Goal: Task Accomplishment & Management: Use online tool/utility

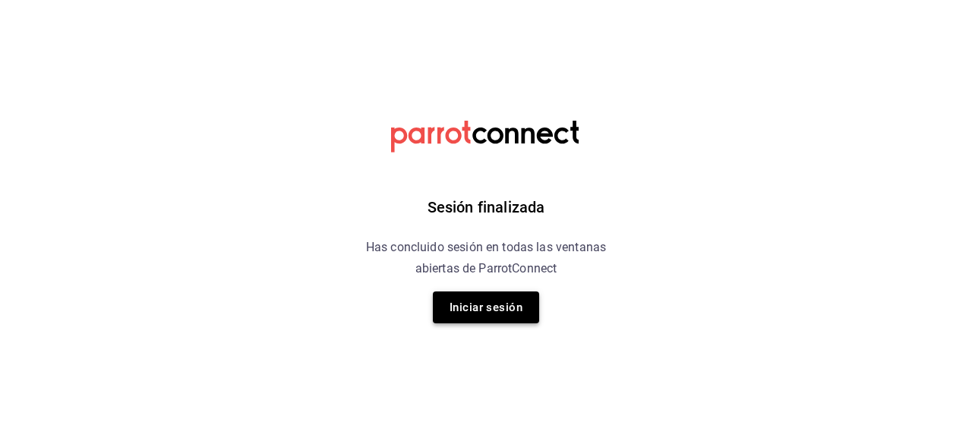
click at [493, 318] on button "Iniciar sesión" at bounding box center [486, 307] width 106 height 32
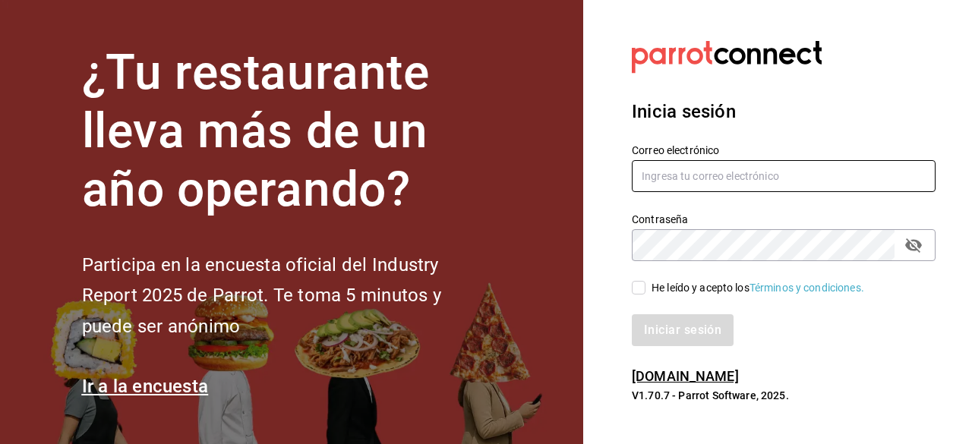
click at [720, 171] on input "text" at bounding box center [784, 176] width 304 height 32
type input "[EMAIL_ADDRESS][PERSON_NAME][DOMAIN_NAME]"
click at [917, 247] on icon "passwordField" at bounding box center [913, 245] width 17 height 14
click at [638, 290] on input "He leído y acepto los Términos y condiciones." at bounding box center [639, 288] width 14 height 14
checkbox input "true"
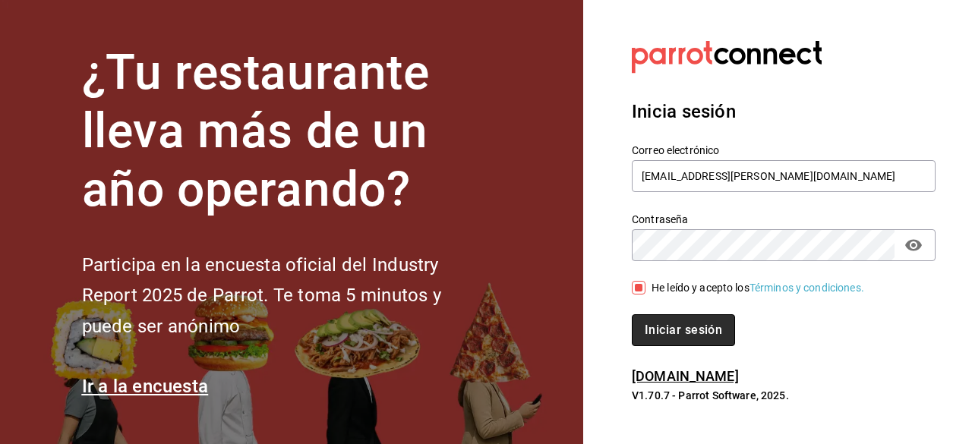
click at [706, 332] on button "Iniciar sesión" at bounding box center [683, 330] width 103 height 32
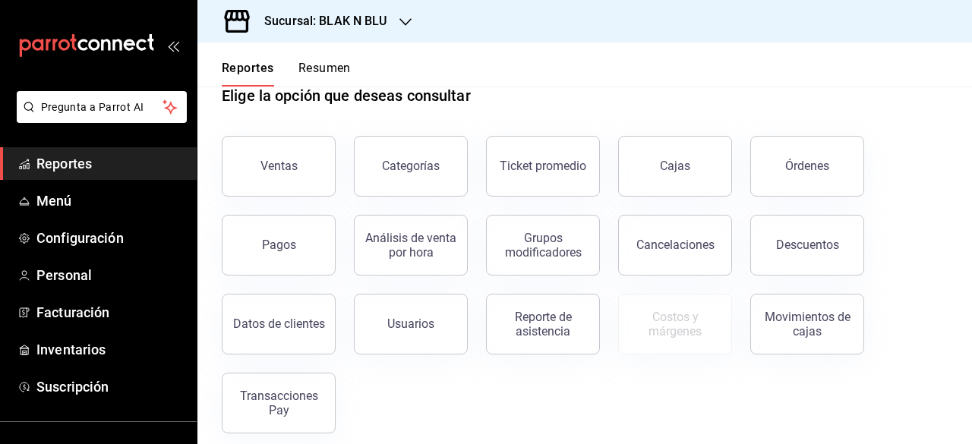
scroll to position [49, 0]
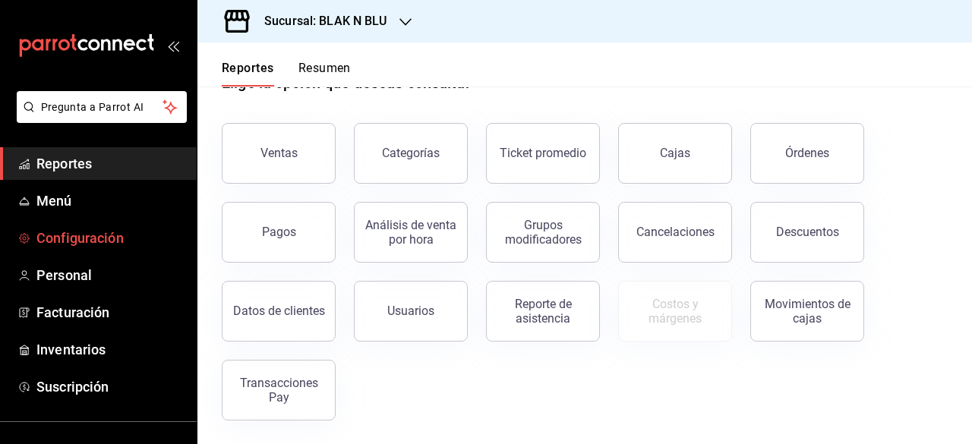
click at [67, 245] on span "Configuración" at bounding box center [110, 238] width 148 height 20
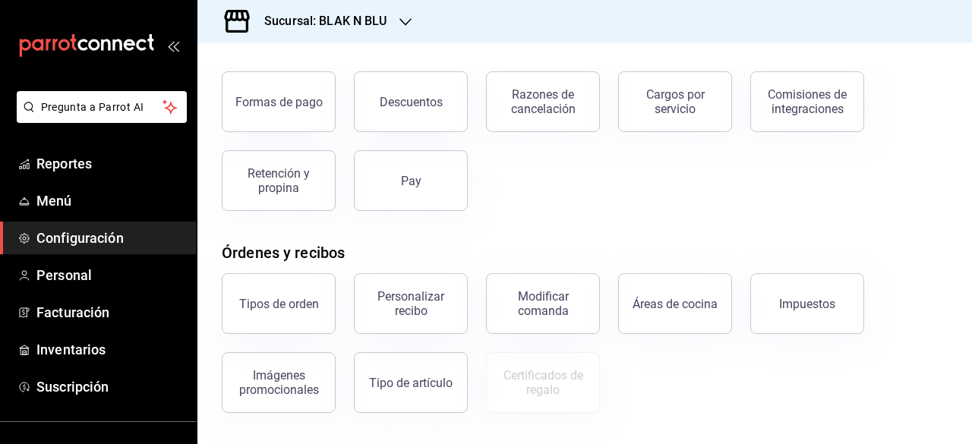
scroll to position [137, 0]
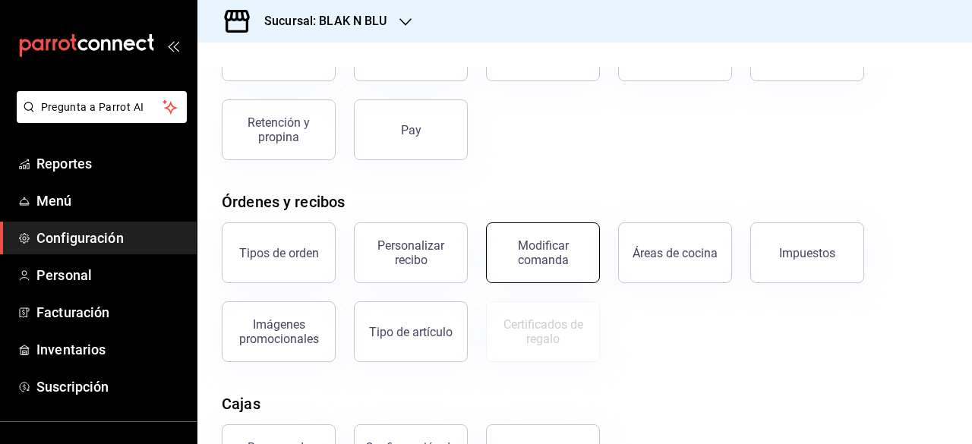
click at [528, 252] on div "Modificar comanda" at bounding box center [543, 252] width 94 height 29
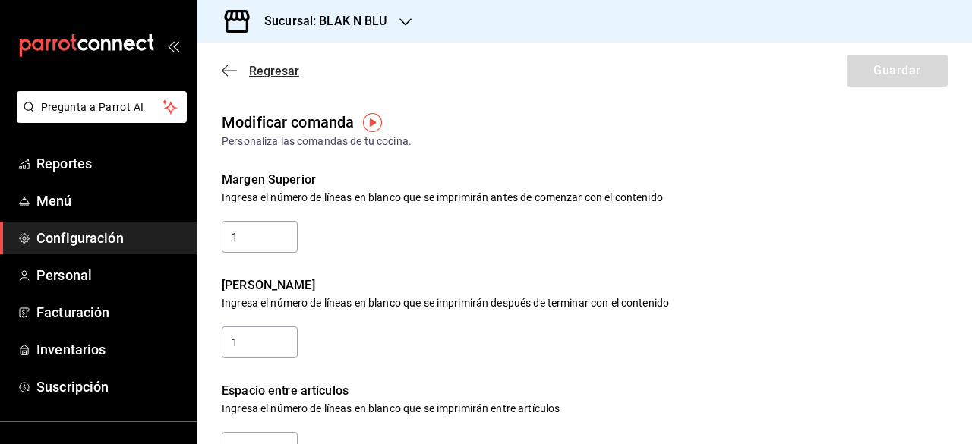
click at [245, 65] on span "Regresar" at bounding box center [260, 71] width 77 height 14
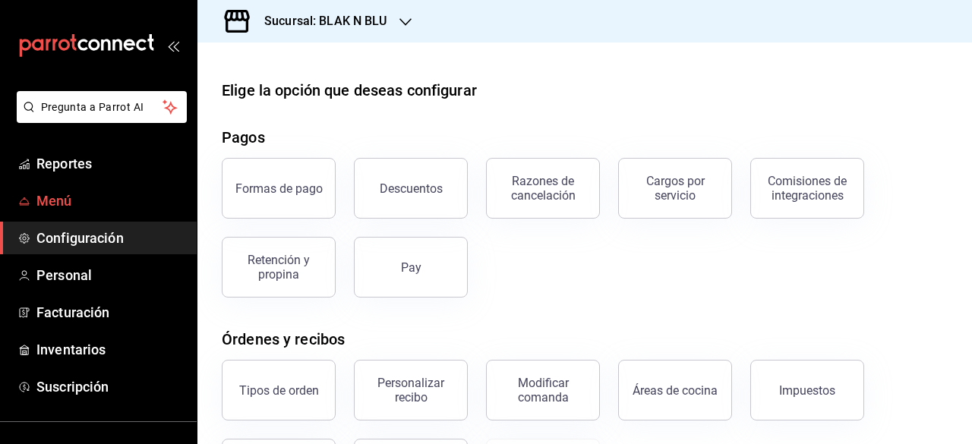
click at [61, 200] on span "Menú" at bounding box center [110, 201] width 148 height 20
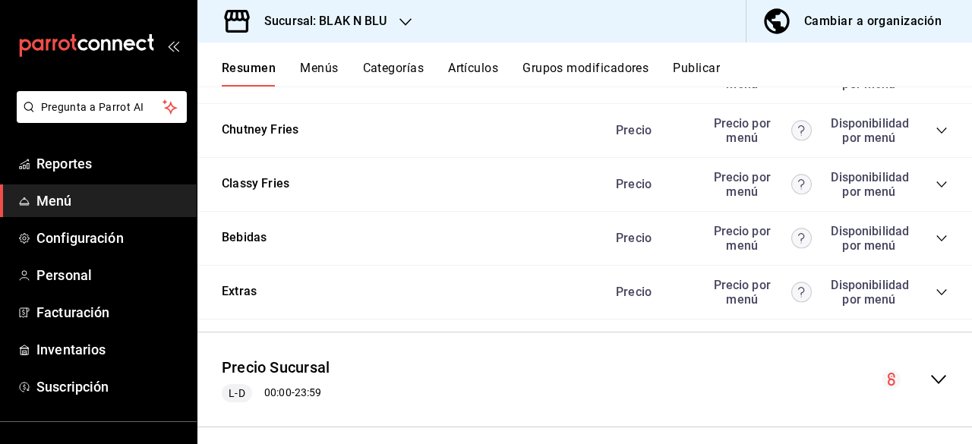
scroll to position [1236, 0]
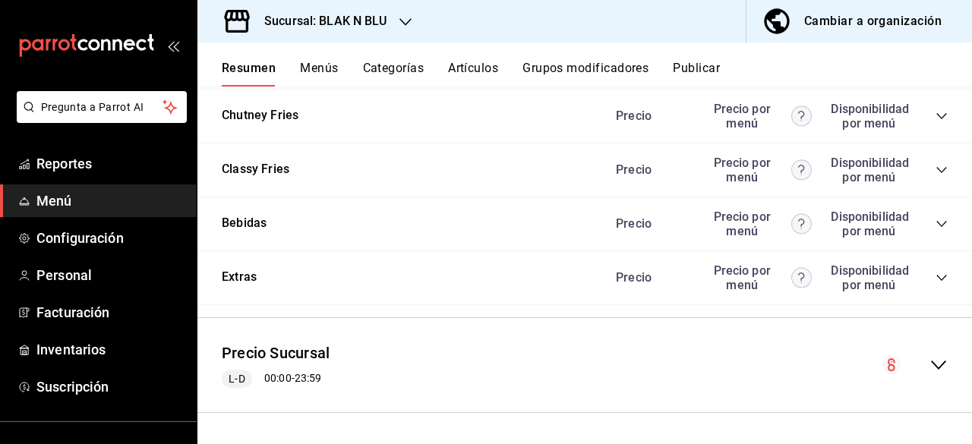
click at [935, 276] on icon "collapse-category-row" at bounding box center [941, 278] width 12 height 12
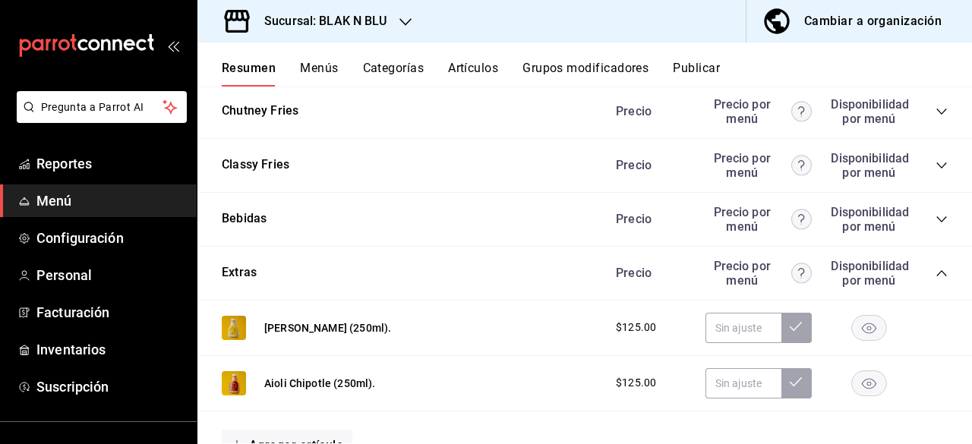
scroll to position [1301, 0]
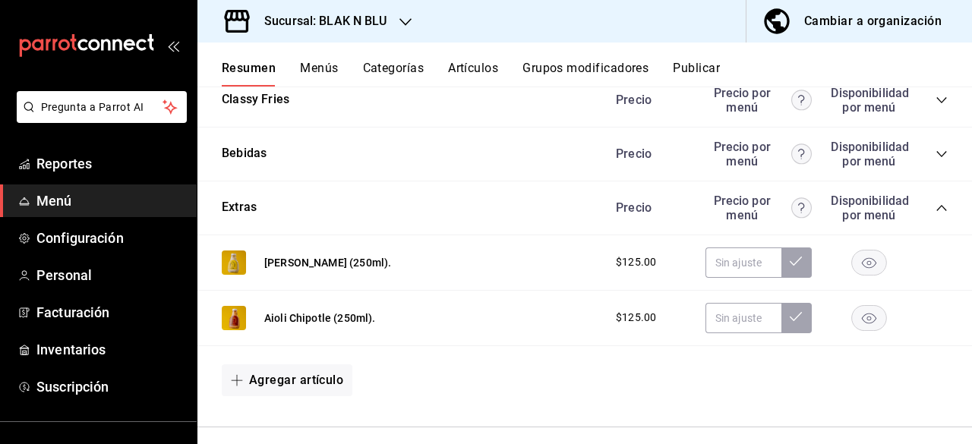
click at [383, 69] on button "Categorías" at bounding box center [393, 74] width 61 height 26
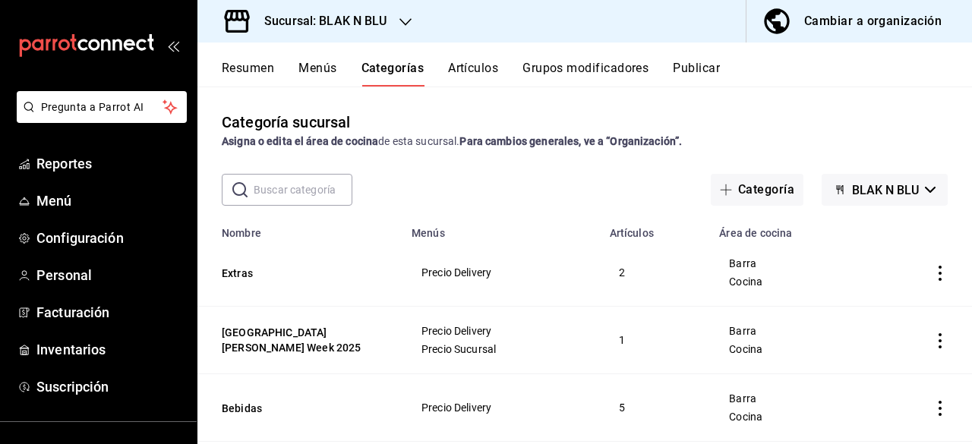
click at [932, 276] on icon "actions" at bounding box center [939, 273] width 15 height 15
click at [884, 304] on span "Editar" at bounding box center [882, 309] width 39 height 16
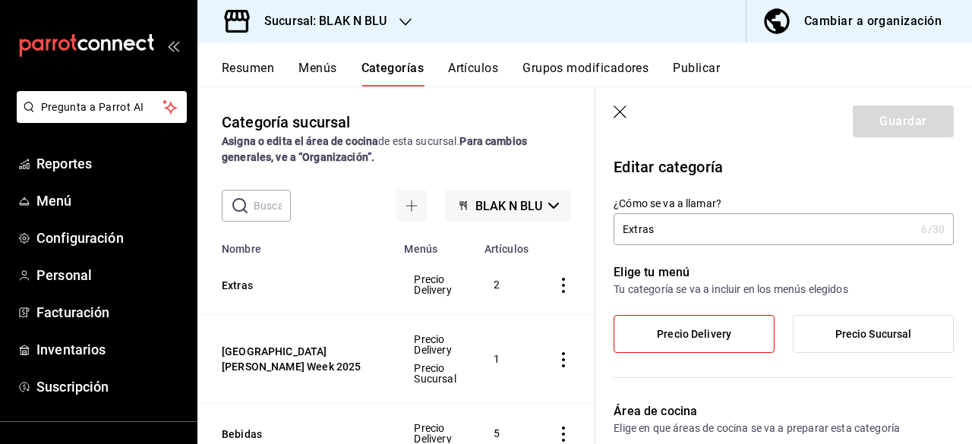
click at [616, 110] on icon "button" at bounding box center [620, 113] width 15 height 15
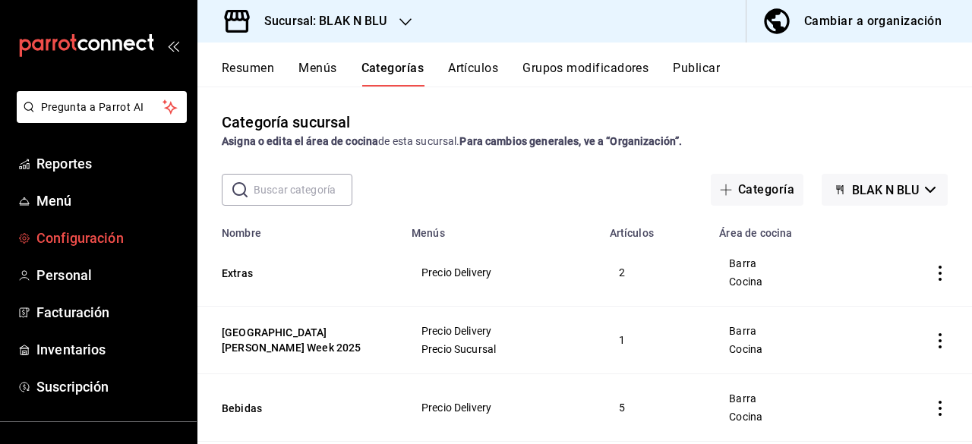
click at [74, 239] on span "Configuración" at bounding box center [110, 238] width 148 height 20
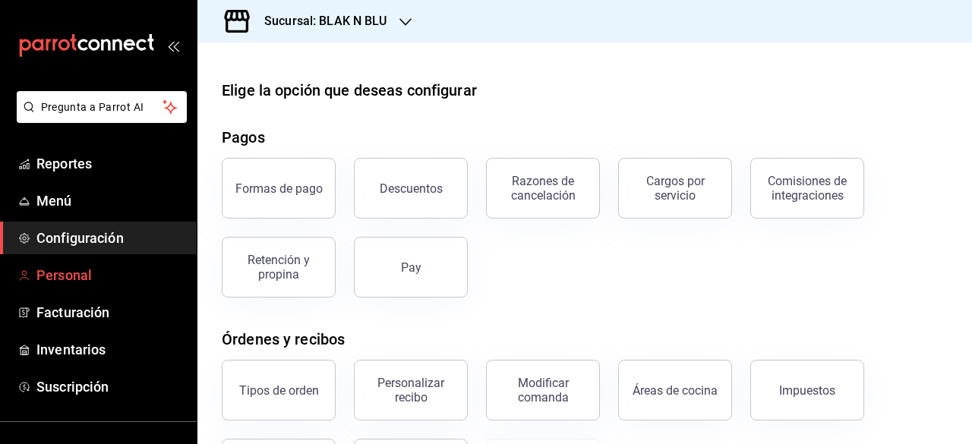
click at [53, 276] on span "Personal" at bounding box center [110, 275] width 148 height 20
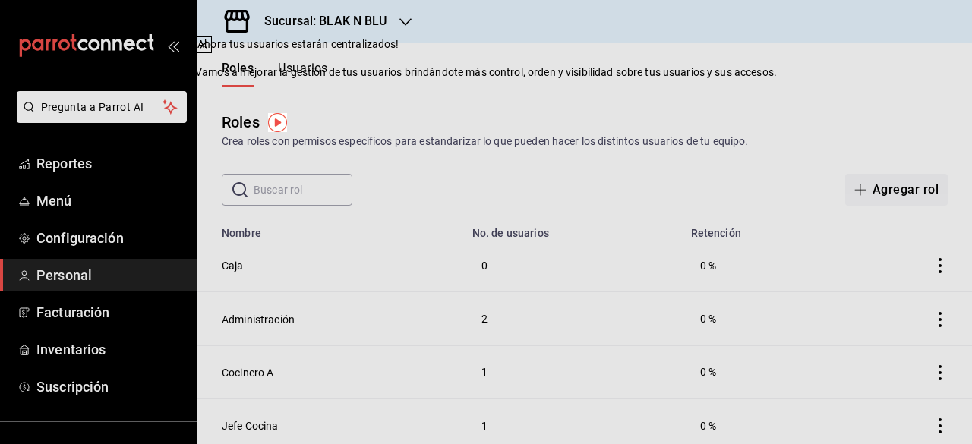
click at [660, 93] on div "Roles Crea roles con permisos específicos para estandarizar lo que pueden hacer…" at bounding box center [584, 146] width 774 height 119
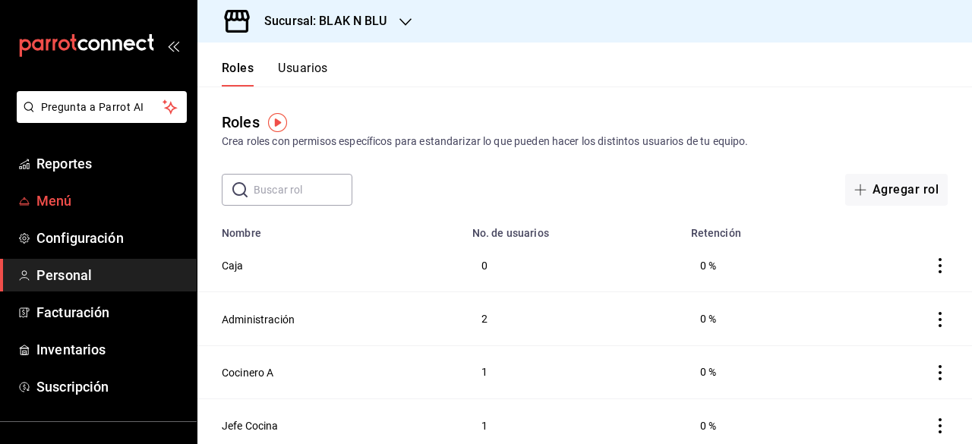
click at [45, 194] on span "Menú" at bounding box center [110, 201] width 148 height 20
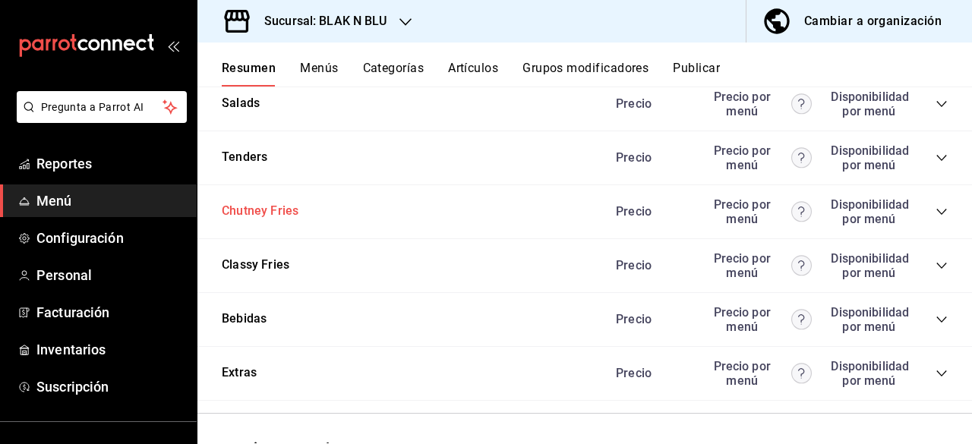
scroll to position [1143, 0]
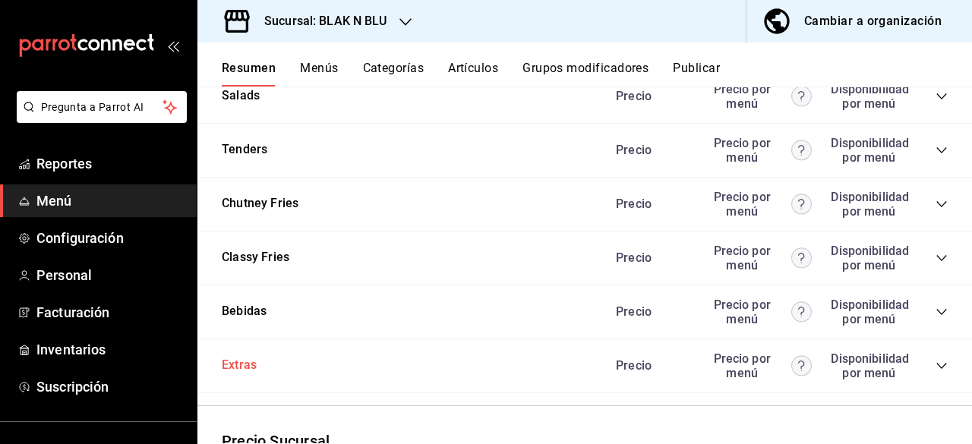
click at [241, 372] on button "Extras" at bounding box center [239, 365] width 35 height 17
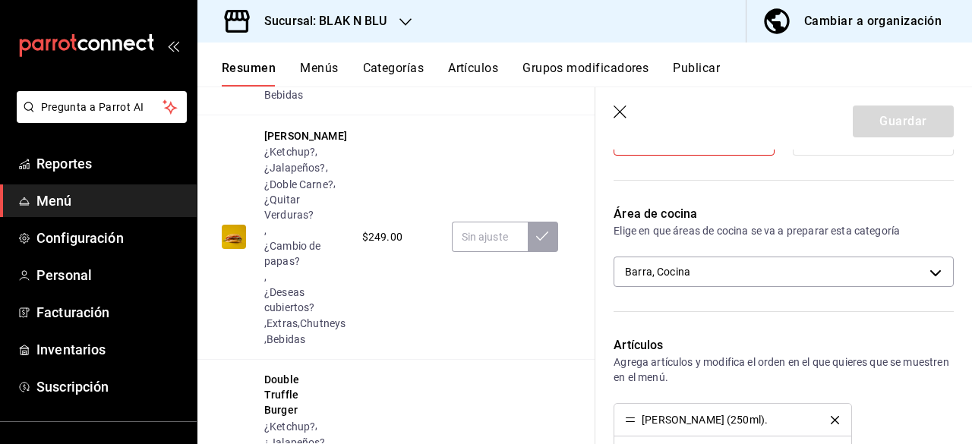
scroll to position [229, 0]
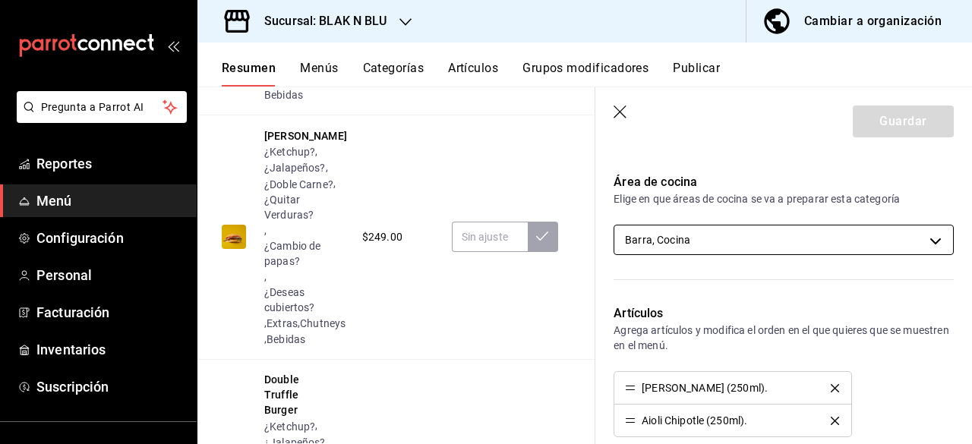
click at [923, 239] on body "Pregunta a Parrot AI Reportes Menú Configuración Personal Facturación Inventari…" at bounding box center [486, 222] width 972 height 444
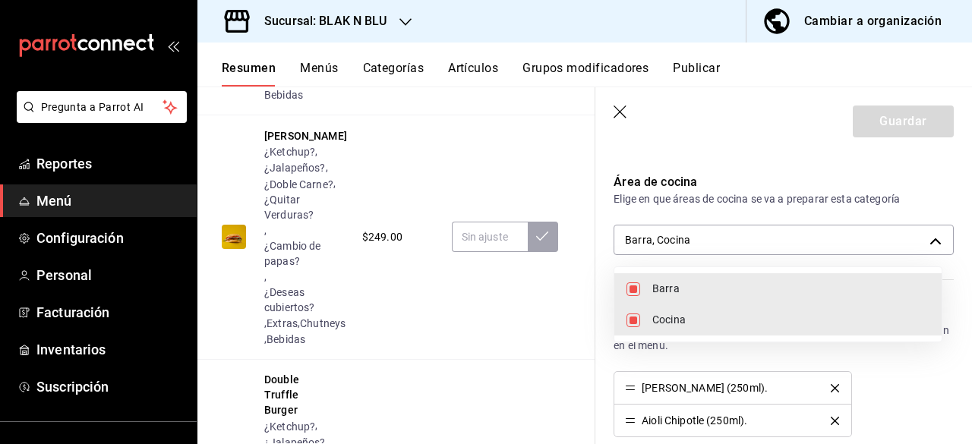
click at [713, 128] on div at bounding box center [486, 222] width 972 height 444
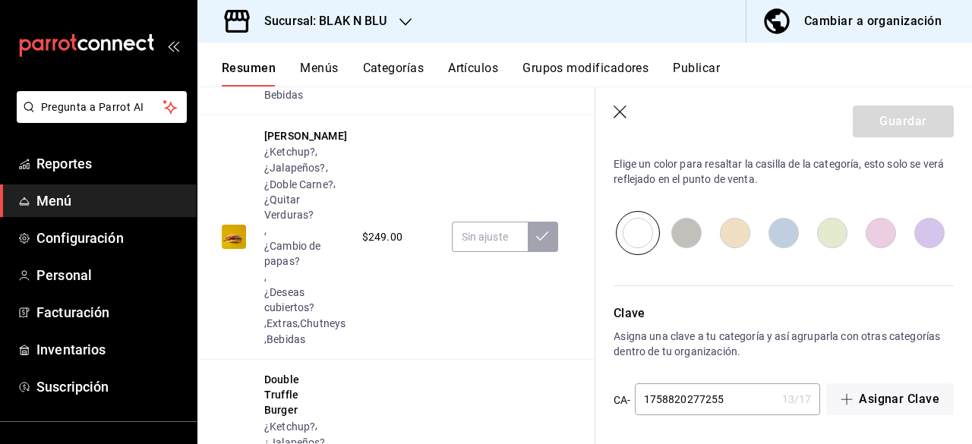
scroll to position [0, 0]
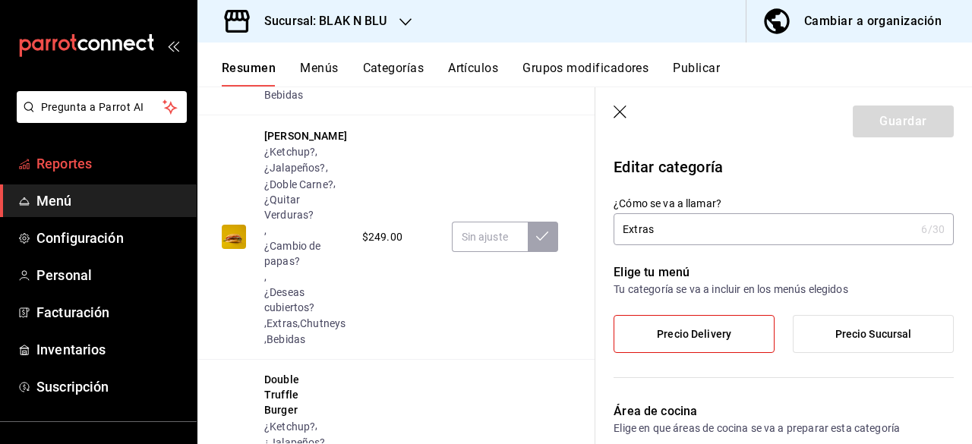
click at [35, 165] on link "Reportes" at bounding box center [98, 163] width 197 height 33
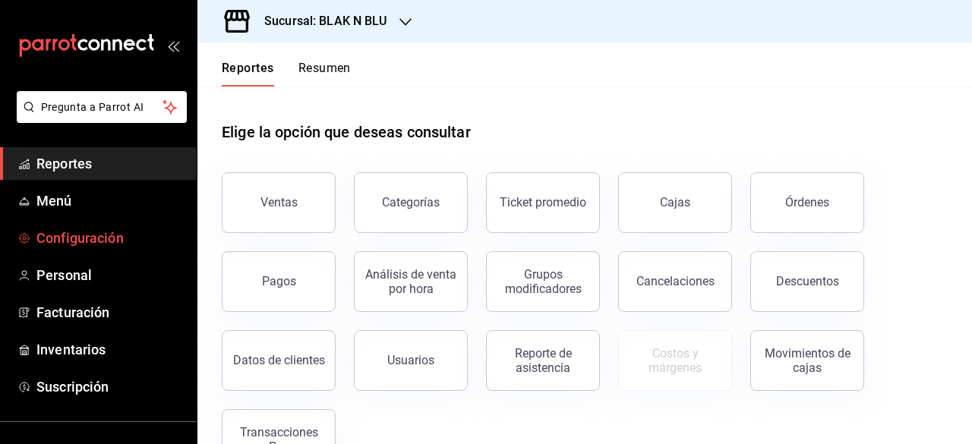
click at [65, 225] on link "Configuración" at bounding box center [98, 238] width 197 height 33
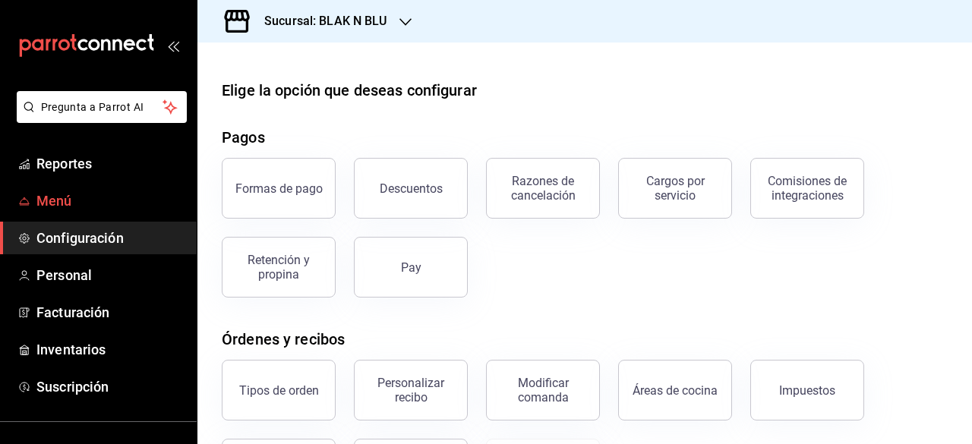
click at [76, 207] on span "Menú" at bounding box center [110, 201] width 148 height 20
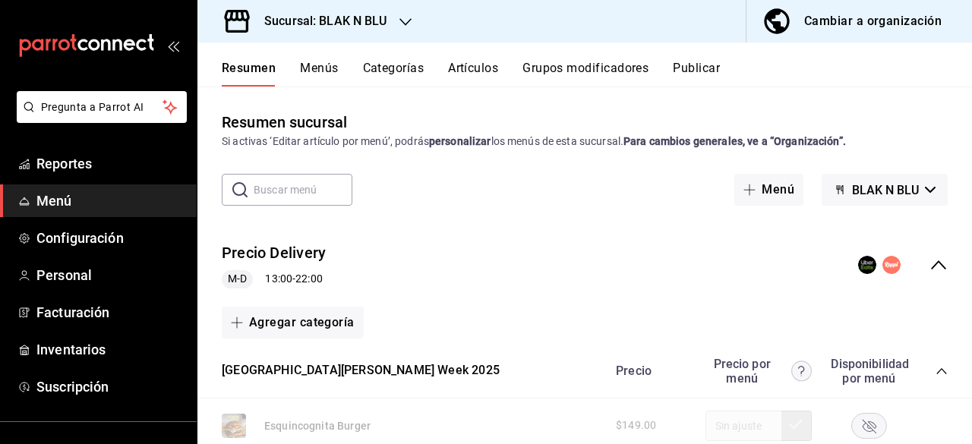
click at [862, 16] on div "Cambiar a organización" at bounding box center [872, 21] width 137 height 21
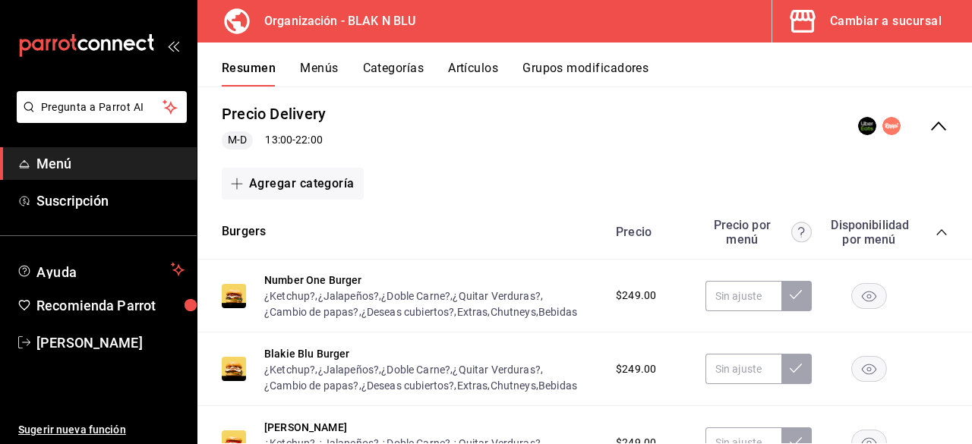
scroll to position [159, 0]
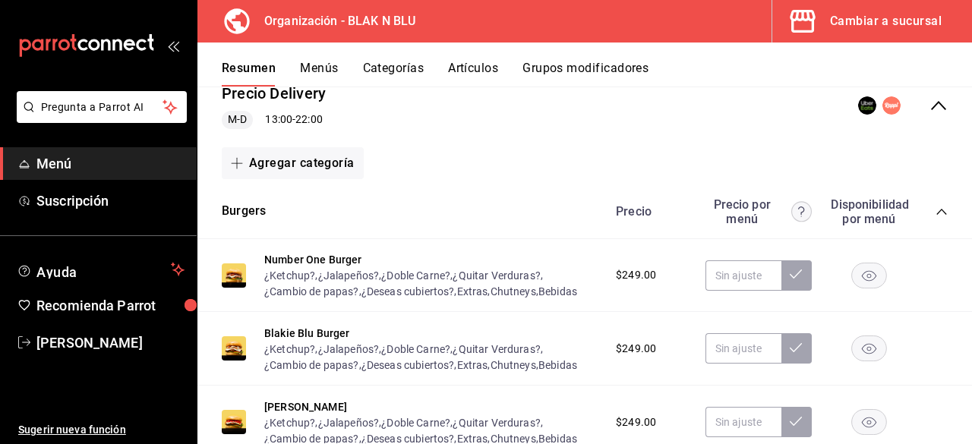
click at [370, 71] on button "Categorías" at bounding box center [393, 74] width 61 height 26
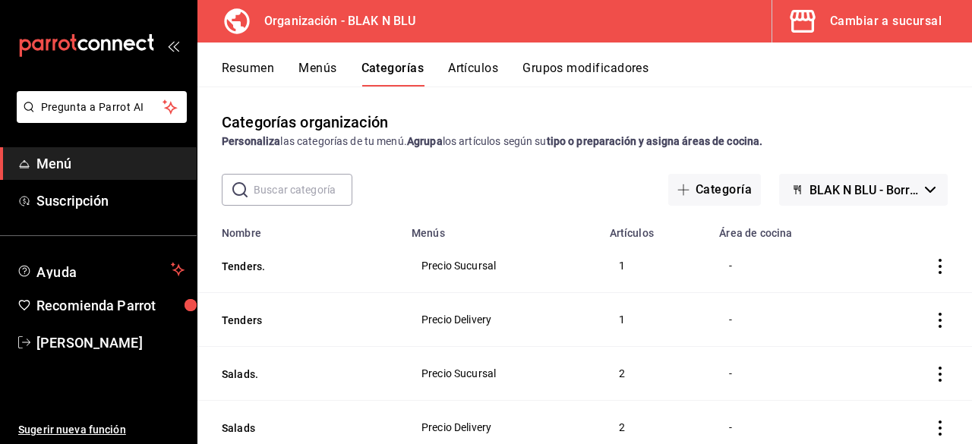
click at [841, 24] on div "Cambiar a sucursal" at bounding box center [886, 21] width 112 height 21
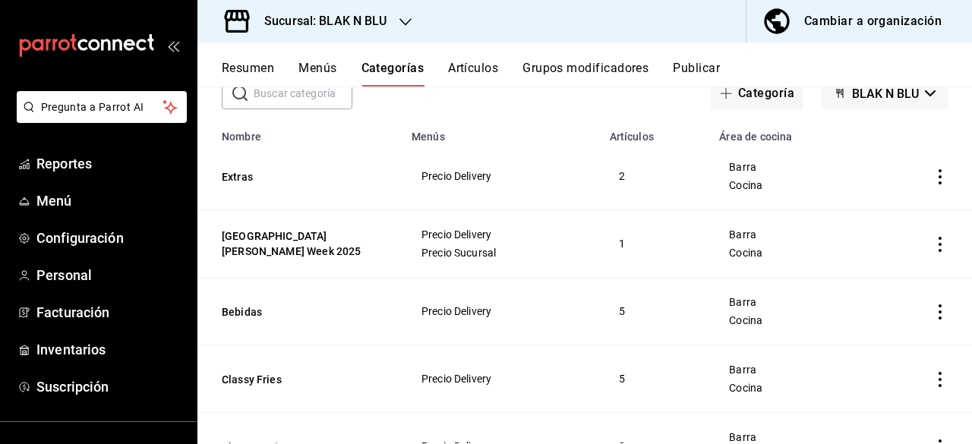
scroll to position [134, 0]
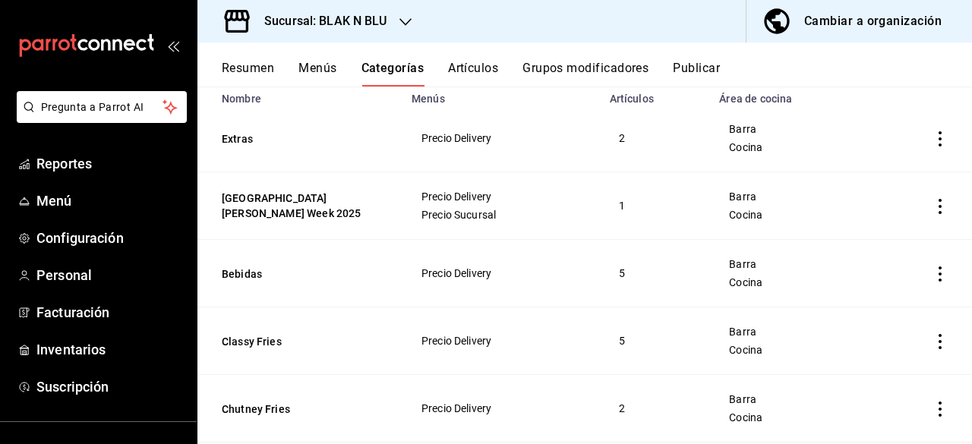
click at [932, 138] on icon "actions" at bounding box center [939, 138] width 15 height 15
click at [881, 169] on span "Editar" at bounding box center [882, 174] width 39 height 16
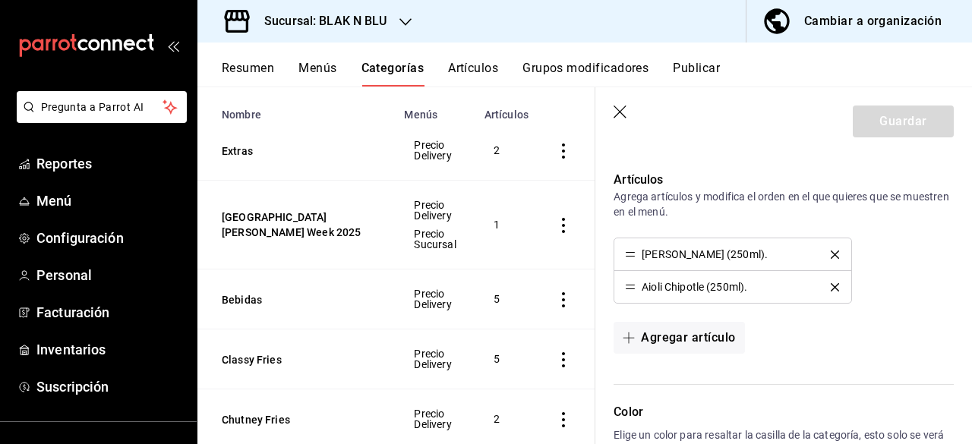
scroll to position [367, 0]
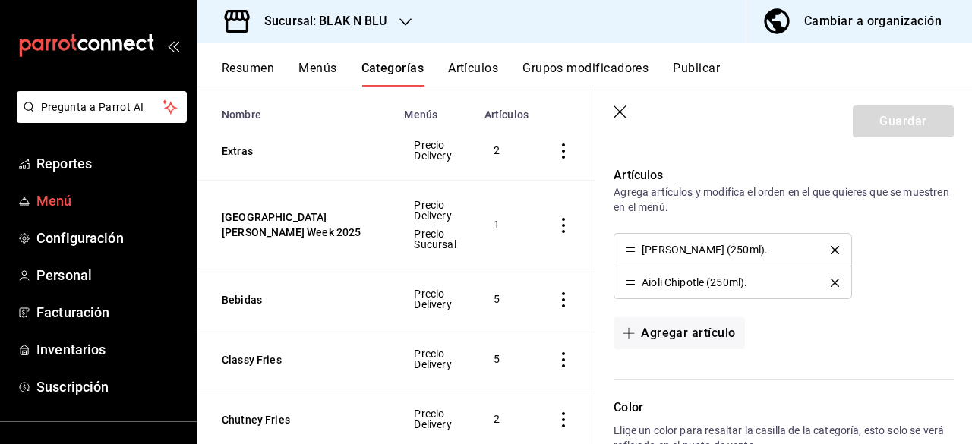
click at [48, 208] on span "Menú" at bounding box center [110, 201] width 148 height 20
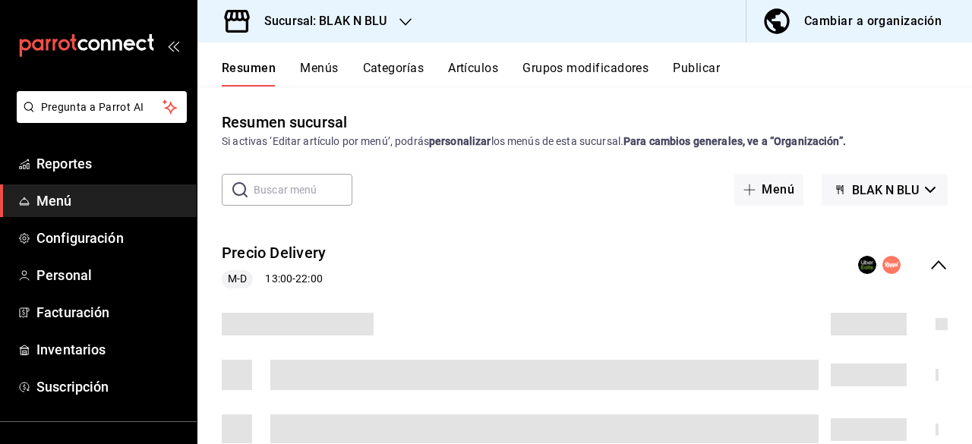
click at [840, 27] on div "Cambiar a organización" at bounding box center [872, 21] width 137 height 21
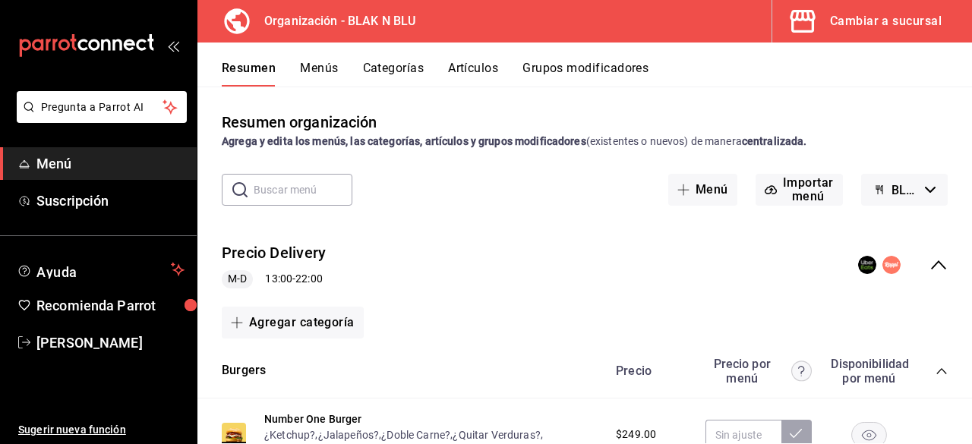
click at [898, 30] on div "Cambiar a sucursal" at bounding box center [886, 21] width 112 height 21
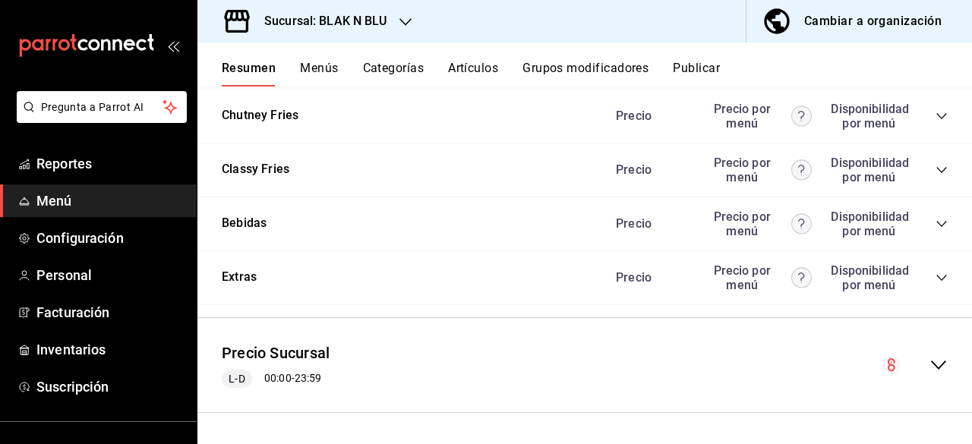
scroll to position [1236, 0]
click at [244, 278] on button "Extras" at bounding box center [239, 277] width 35 height 17
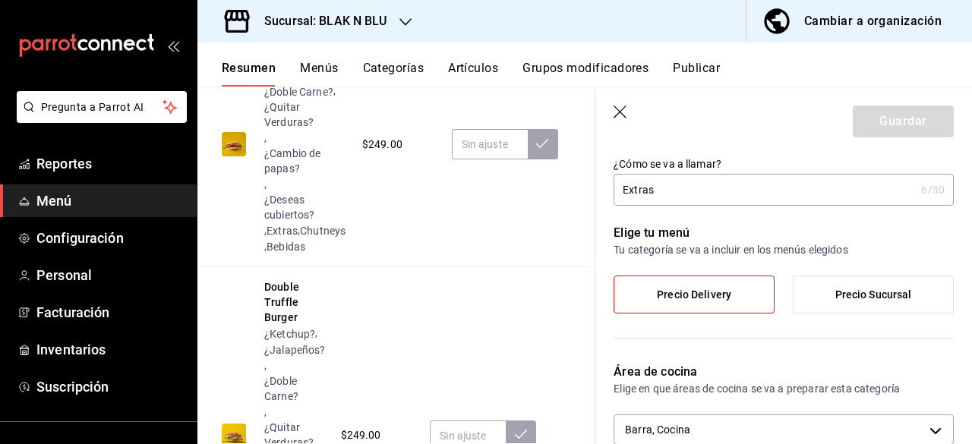
scroll to position [101, 0]
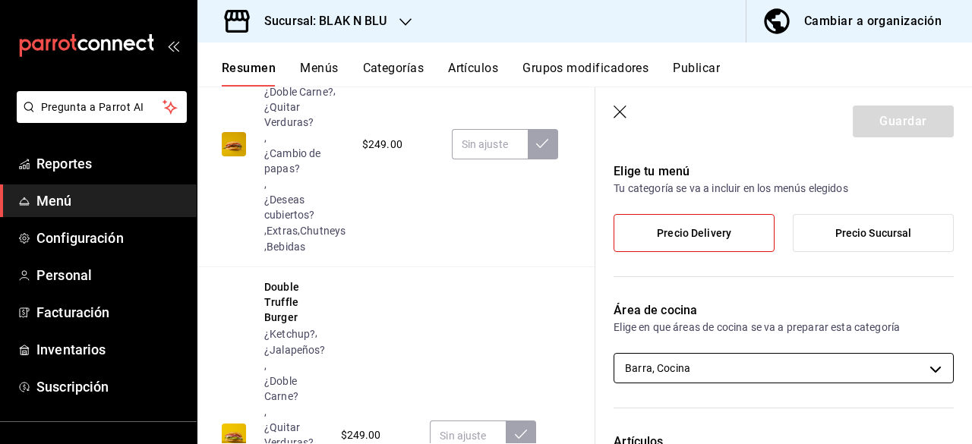
click at [755, 362] on body "Pregunta a Parrot AI Reportes Menú Configuración Personal Facturación Inventari…" at bounding box center [486, 222] width 972 height 444
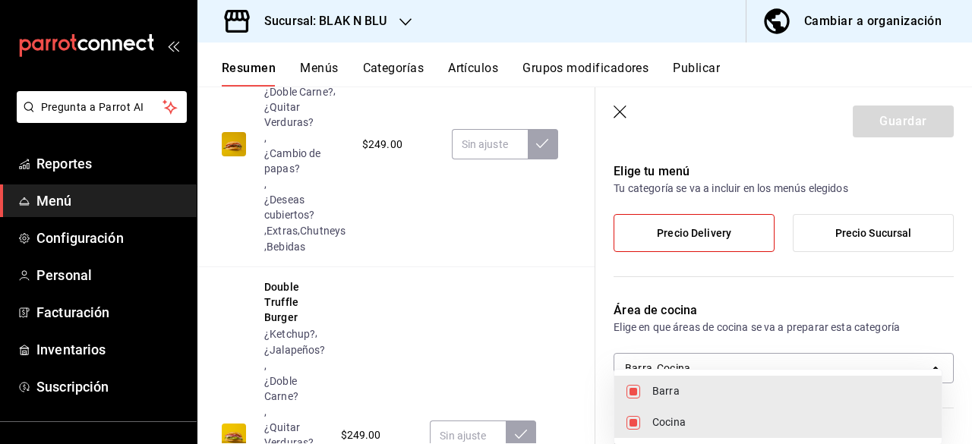
click at [763, 288] on div at bounding box center [486, 222] width 972 height 444
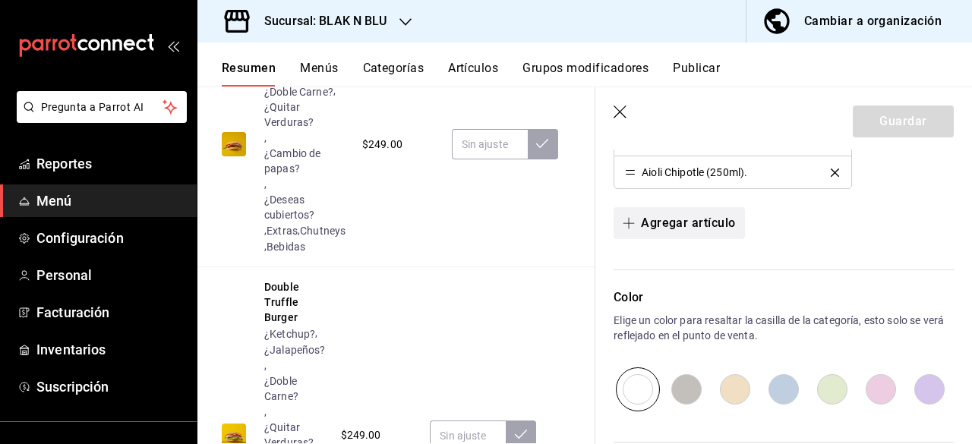
scroll to position [634, 0]
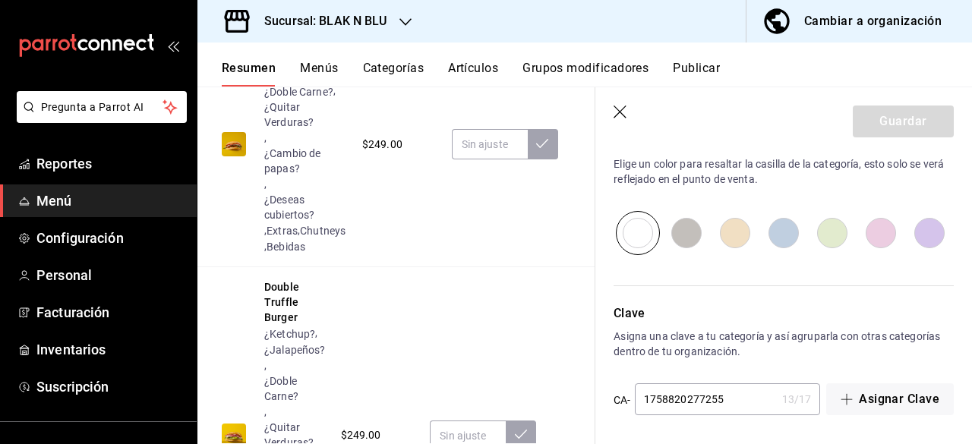
click at [615, 116] on icon "button" at bounding box center [619, 112] width 13 height 13
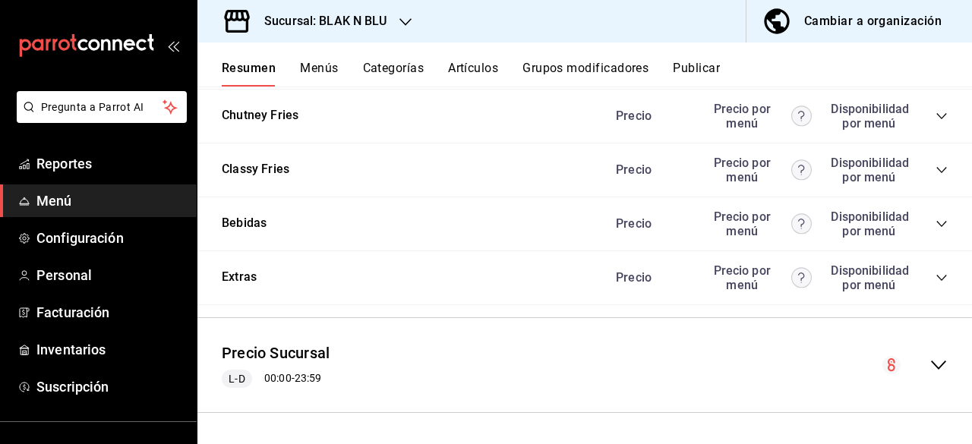
click at [458, 64] on button "Artículos" at bounding box center [473, 74] width 50 height 26
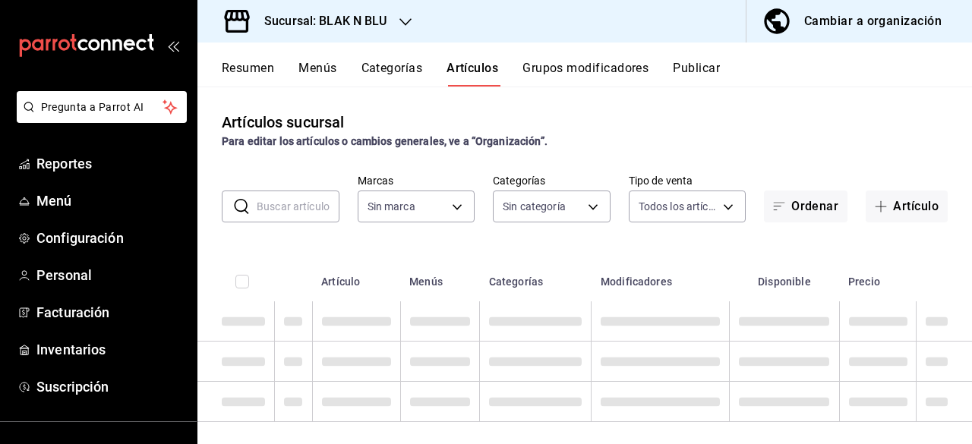
type input "9c3c9d21-0c98-4dc3-ad66-8d83a8a9523a"
type input "17428e5e-7362-4979-8d88-e5b0f4509028,a183b9a1-8233-4fd9-8735-df02ff7b3e58,99a4e…"
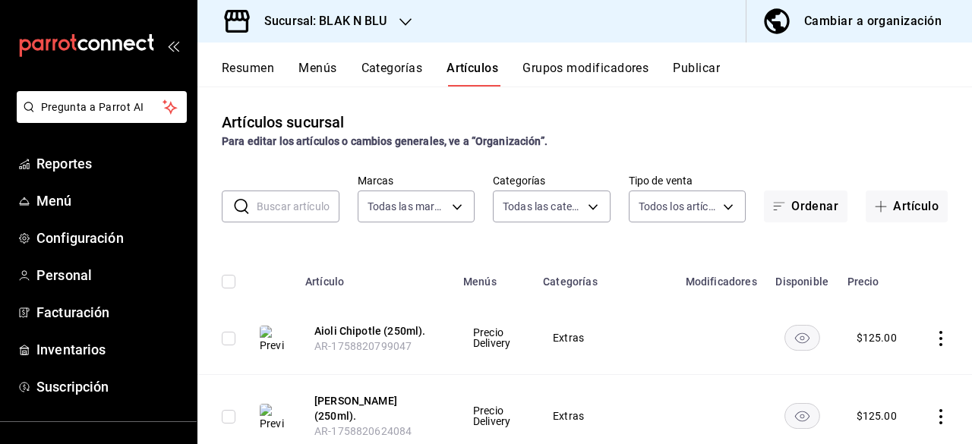
click at [302, 216] on input "text" at bounding box center [298, 206] width 83 height 30
click at [926, 346] on td at bounding box center [944, 338] width 58 height 74
click at [933, 341] on icon "actions" at bounding box center [940, 338] width 15 height 15
click at [877, 348] on span "Editar" at bounding box center [882, 342] width 39 height 16
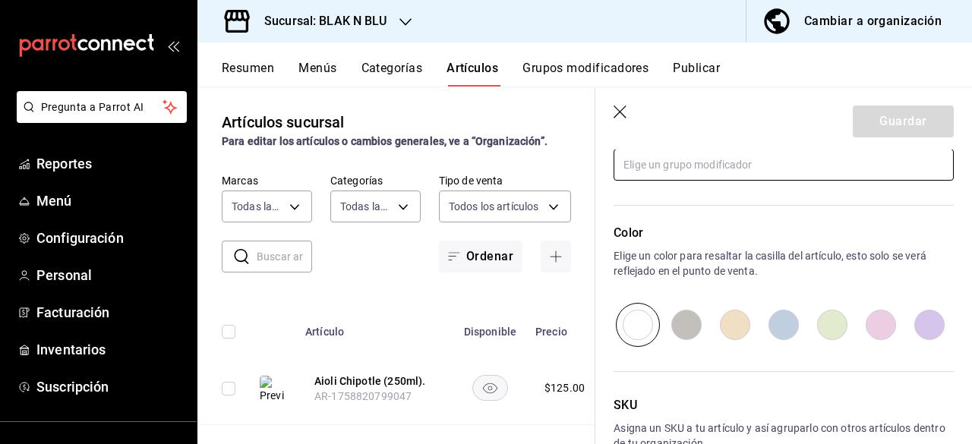
scroll to position [818, 0]
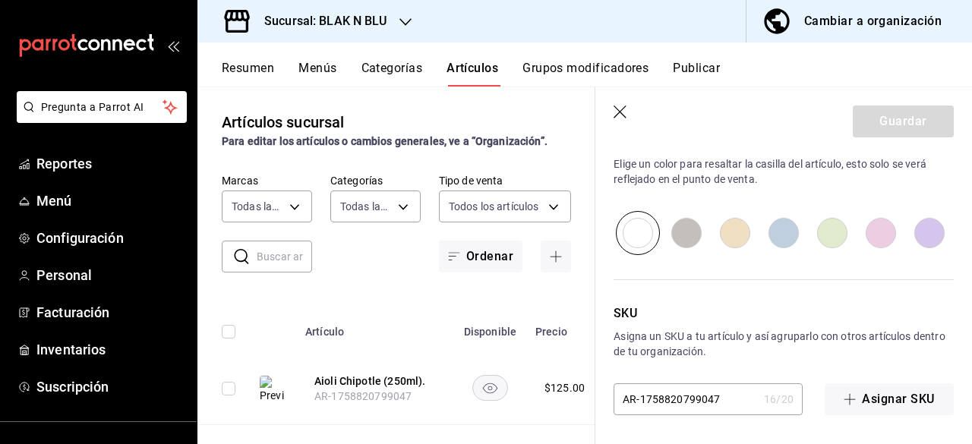
click at [619, 107] on icon "button" at bounding box center [620, 113] width 15 height 15
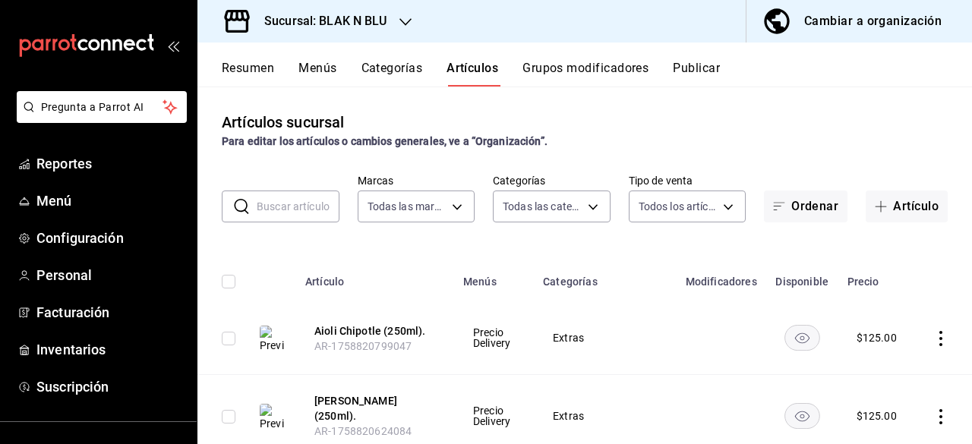
click at [548, 77] on button "Grupos modificadores" at bounding box center [585, 74] width 126 height 26
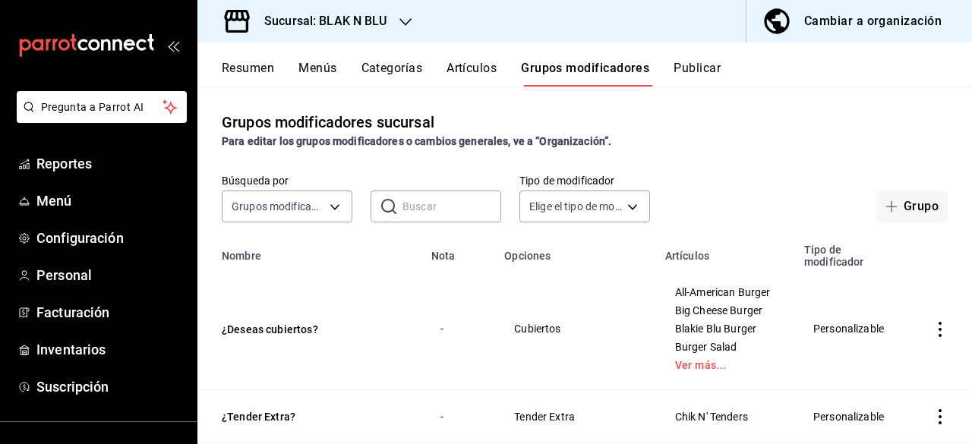
click at [386, 68] on button "Categorías" at bounding box center [391, 74] width 61 height 26
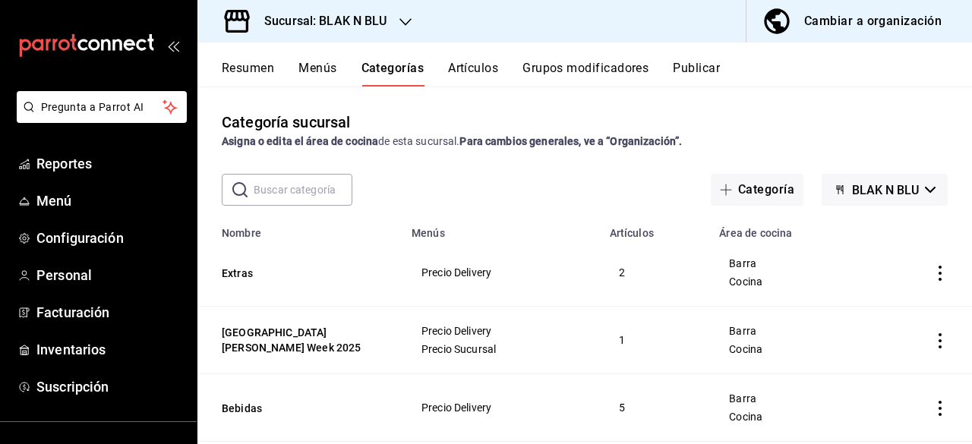
click at [935, 269] on icon "actions" at bounding box center [939, 273] width 15 height 15
click at [884, 313] on span "Editar" at bounding box center [882, 309] width 39 height 16
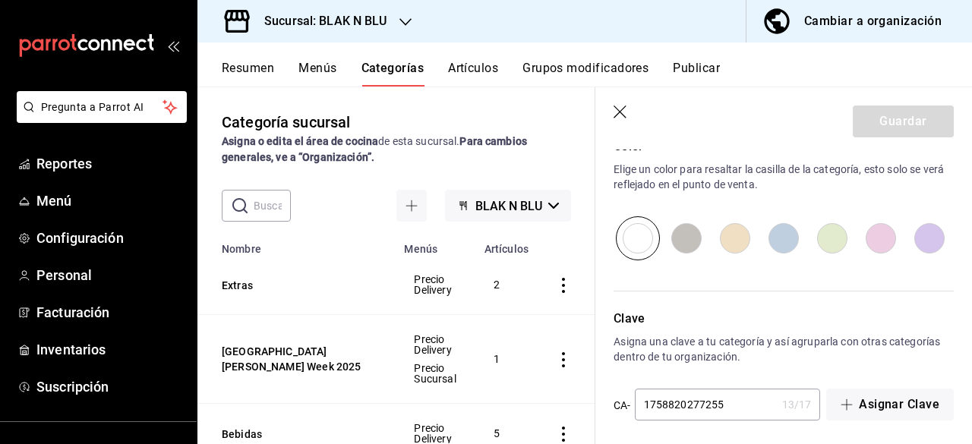
scroll to position [634, 0]
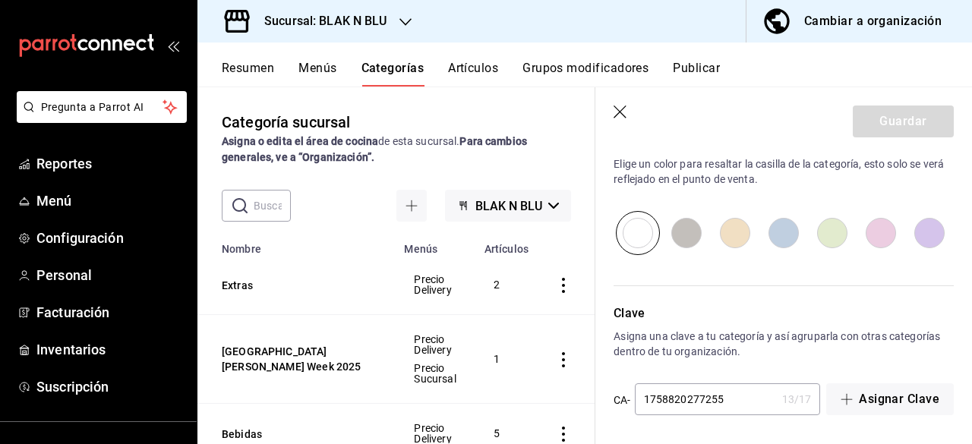
click at [831, 25] on div "Cambiar a organización" at bounding box center [872, 21] width 137 height 21
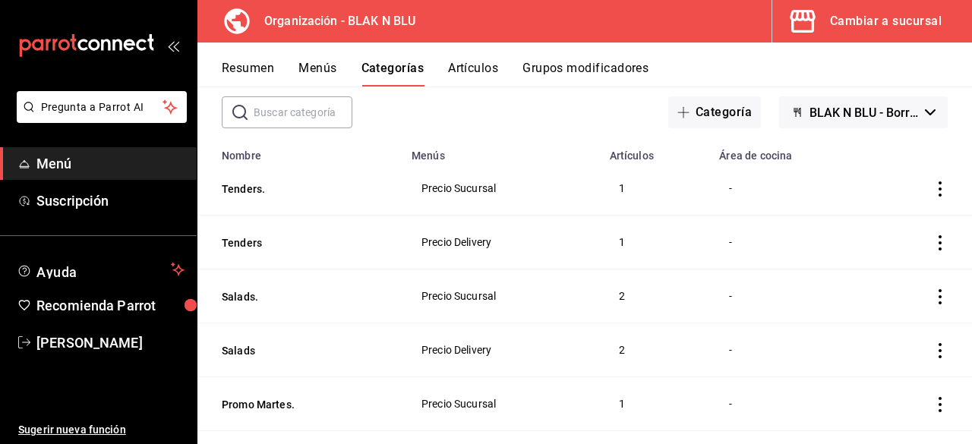
scroll to position [77, 0]
click at [246, 61] on button "Resumen" at bounding box center [248, 74] width 52 height 26
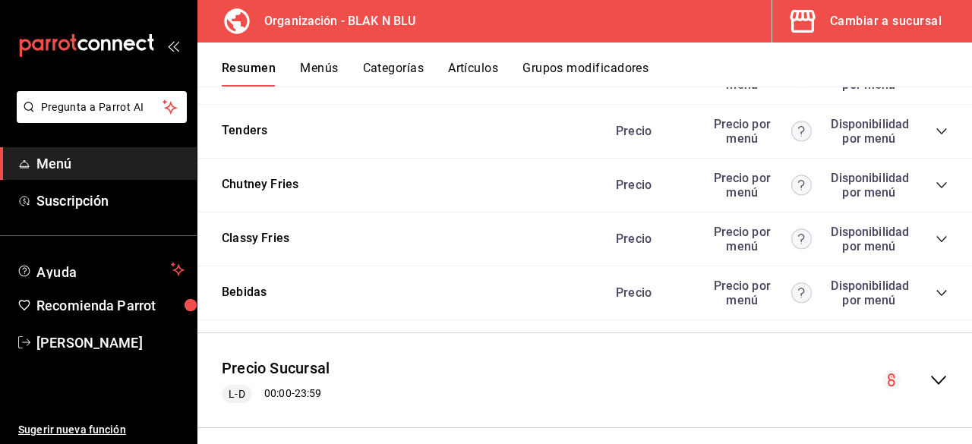
scroll to position [1221, 0]
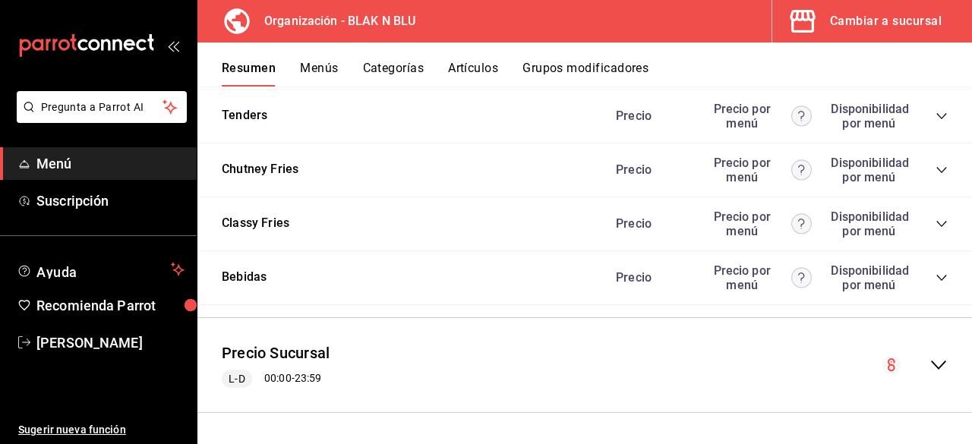
click at [922, 355] on div "Precio Sucursal L-D 00:00 - 23:59" at bounding box center [584, 365] width 774 height 71
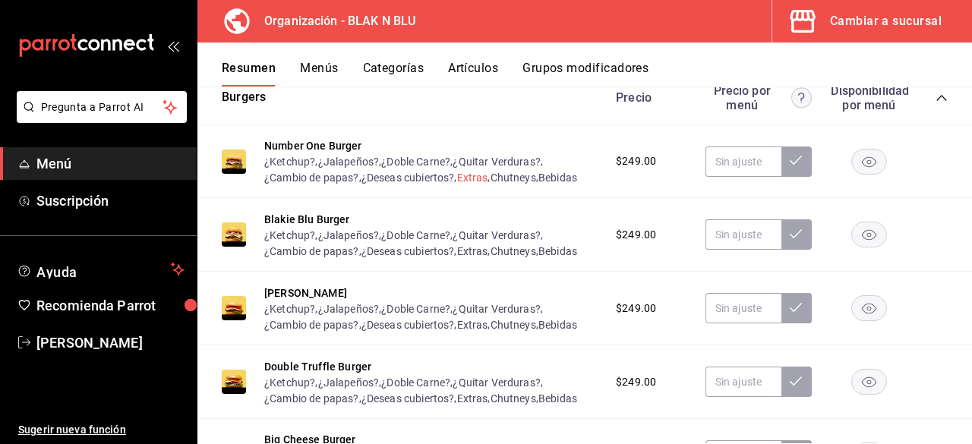
scroll to position [0, 0]
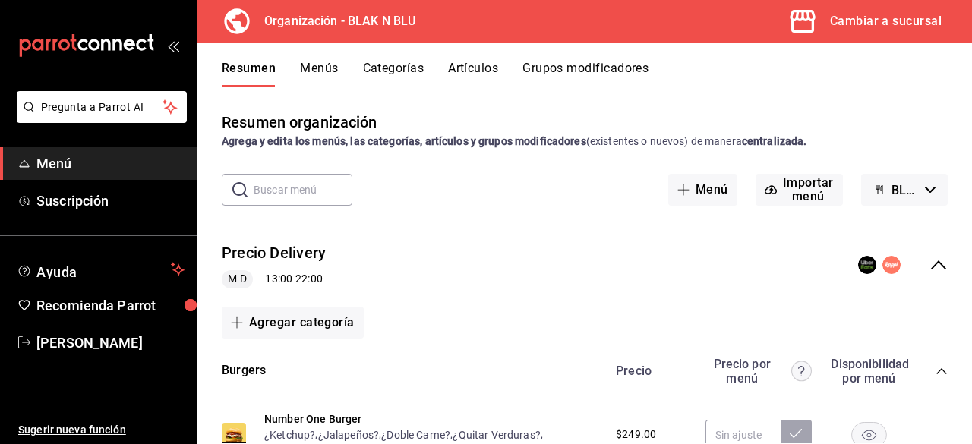
click at [881, 14] on div "Cambiar a sucursal" at bounding box center [886, 21] width 112 height 21
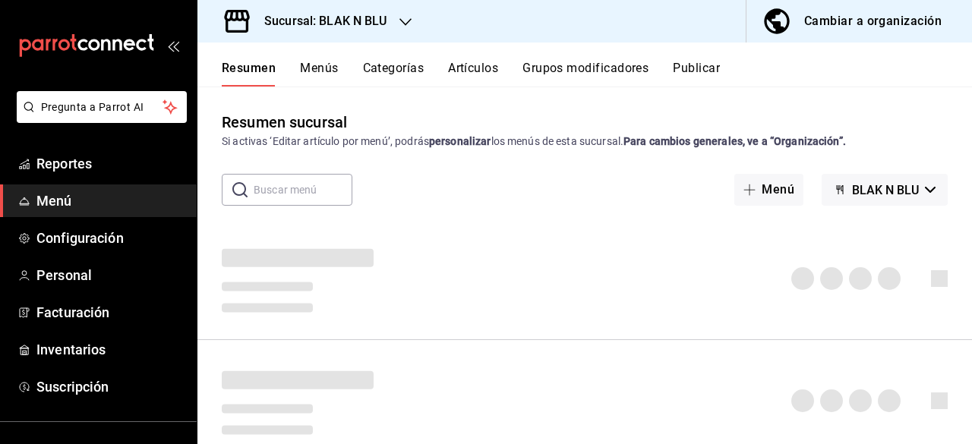
click at [322, 61] on button "Menús" at bounding box center [319, 74] width 38 height 26
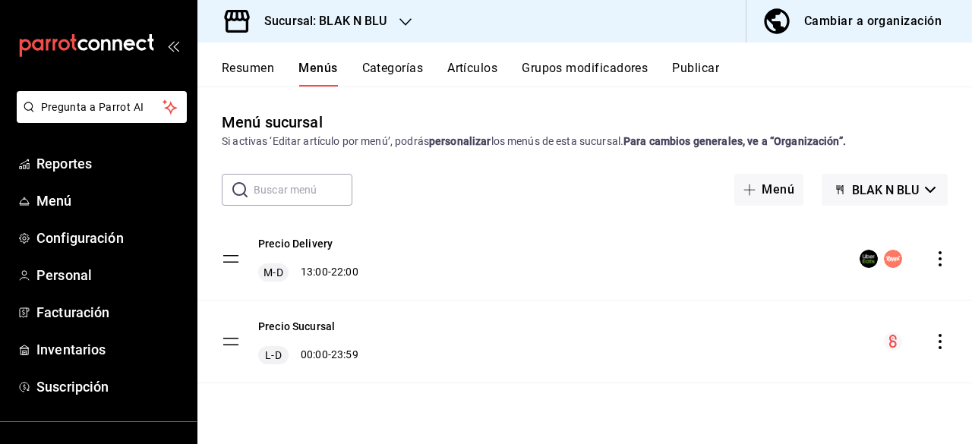
click at [941, 262] on icon "actions" at bounding box center [939, 258] width 15 height 15
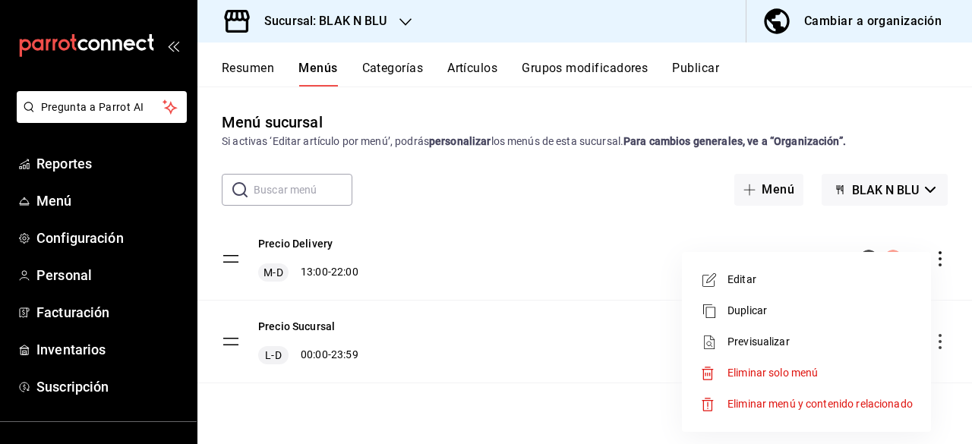
click at [729, 330] on li "Previsualizar" at bounding box center [806, 341] width 237 height 31
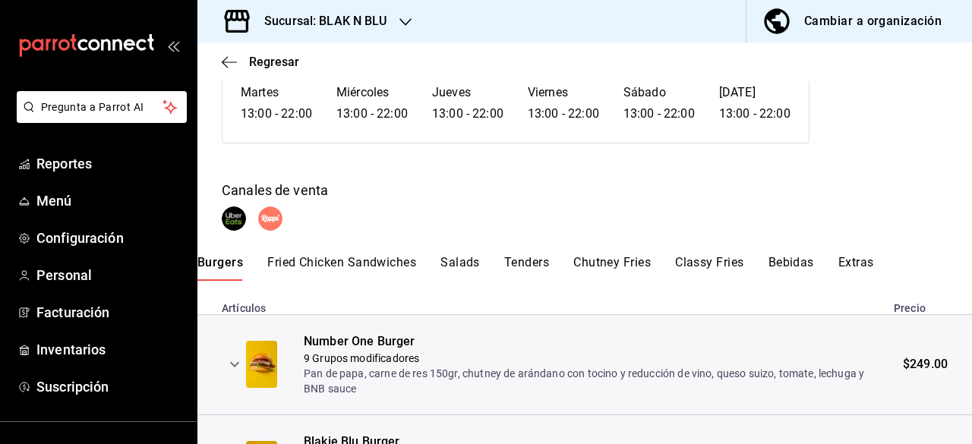
scroll to position [57, 0]
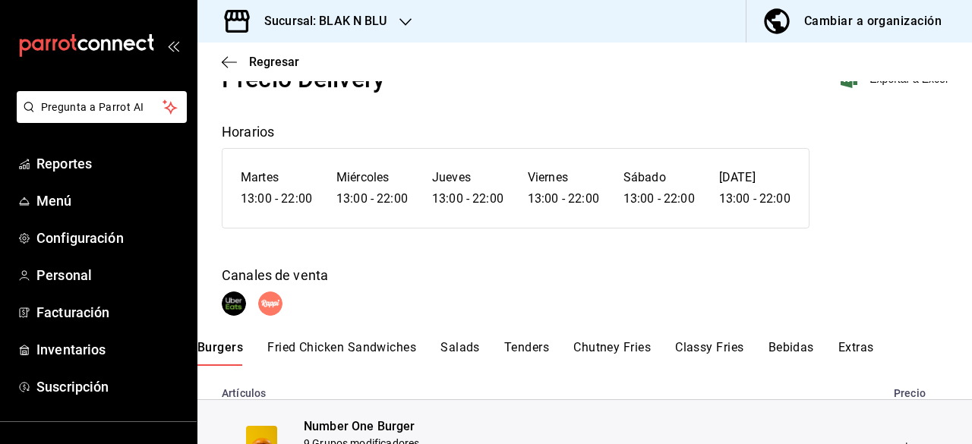
click at [850, 352] on button "Extras" at bounding box center [856, 353] width 36 height 26
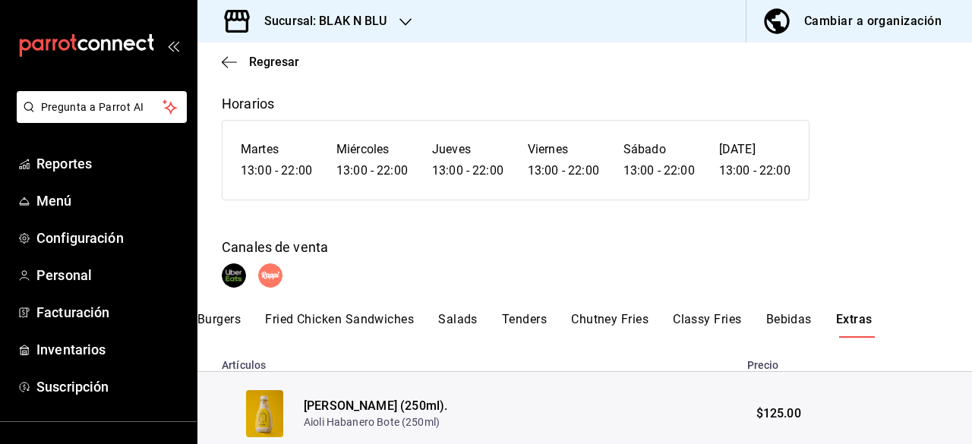
scroll to position [82, 0]
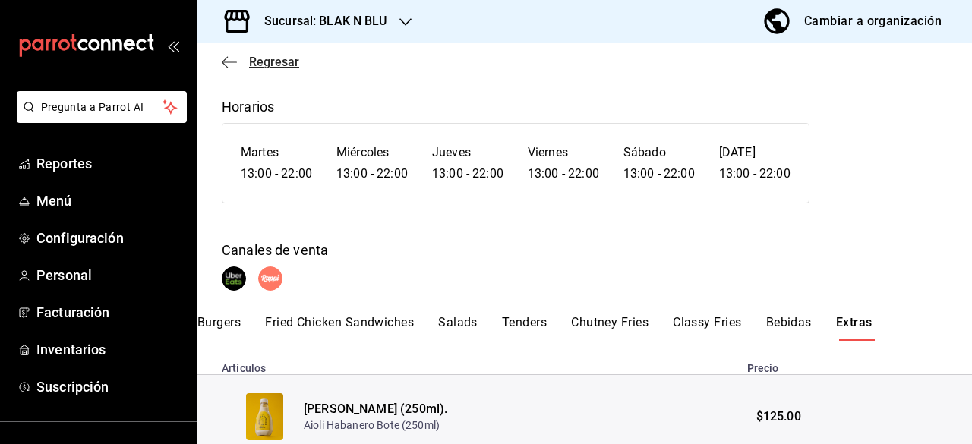
click at [264, 60] on span "Regresar" at bounding box center [274, 62] width 50 height 14
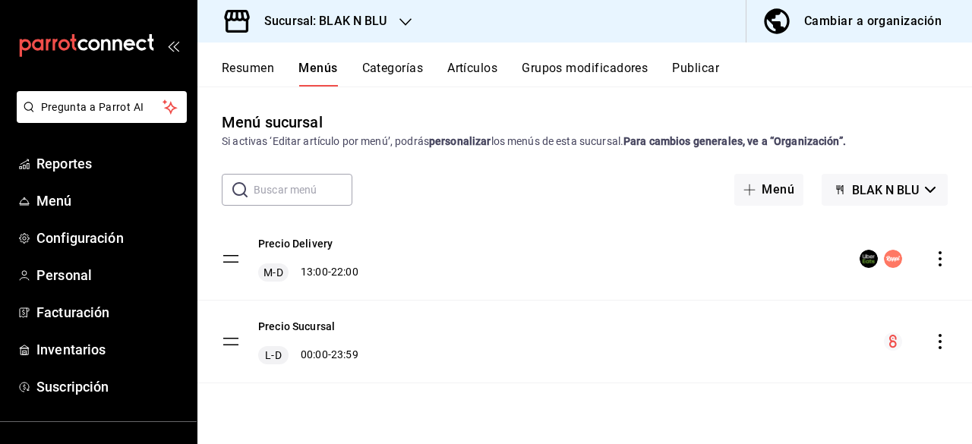
click at [947, 254] on icon "actions" at bounding box center [939, 258] width 15 height 15
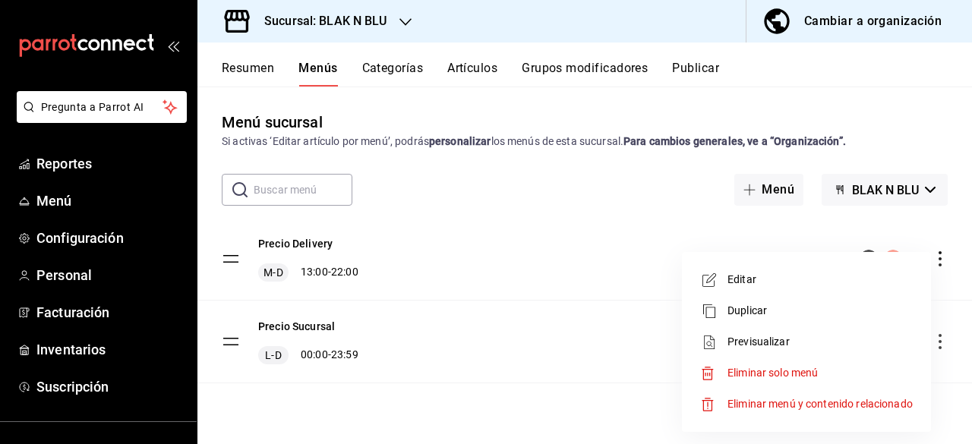
click at [767, 281] on span "Editar" at bounding box center [819, 280] width 185 height 16
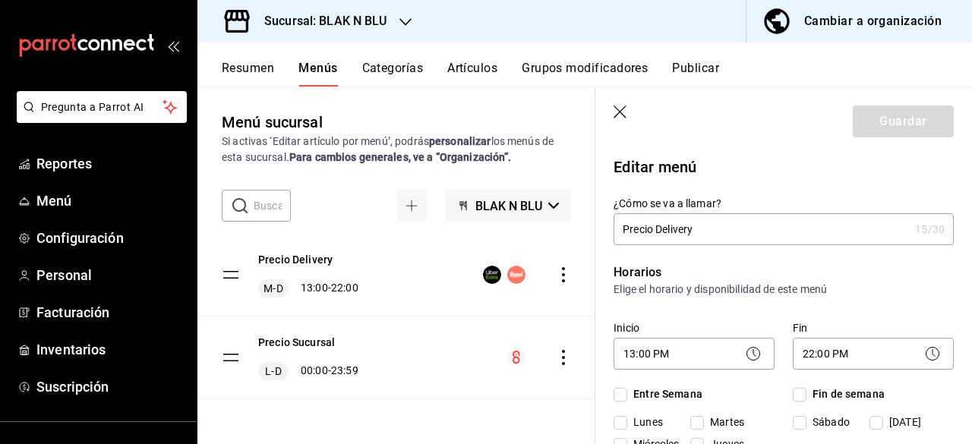
checkbox input "true"
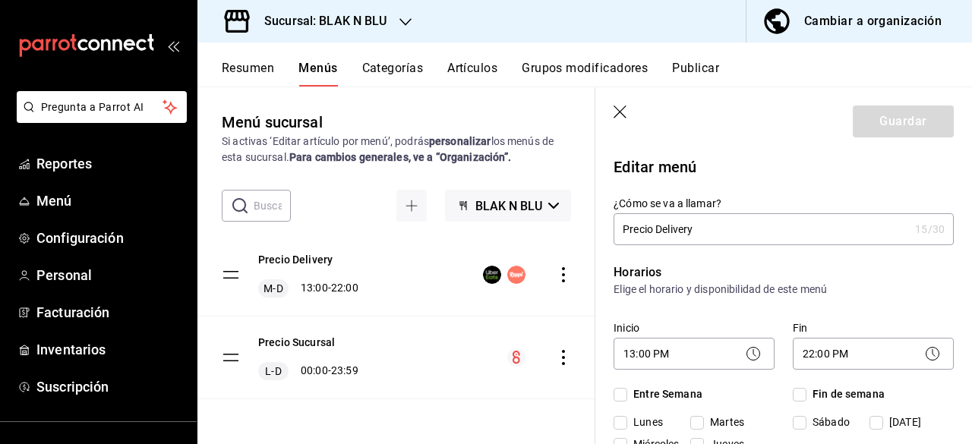
checkbox input "true"
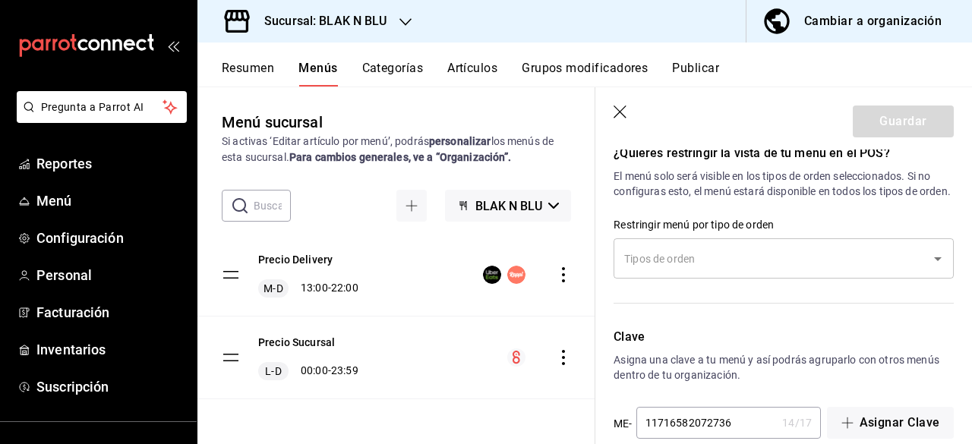
scroll to position [1381, 0]
click at [905, 273] on input "text" at bounding box center [772, 259] width 304 height 27
click at [862, 224] on div "¿Quieres restringir la vista de tu menú en el POS? El menú solo será visible en…" at bounding box center [774, 219] width 358 height 184
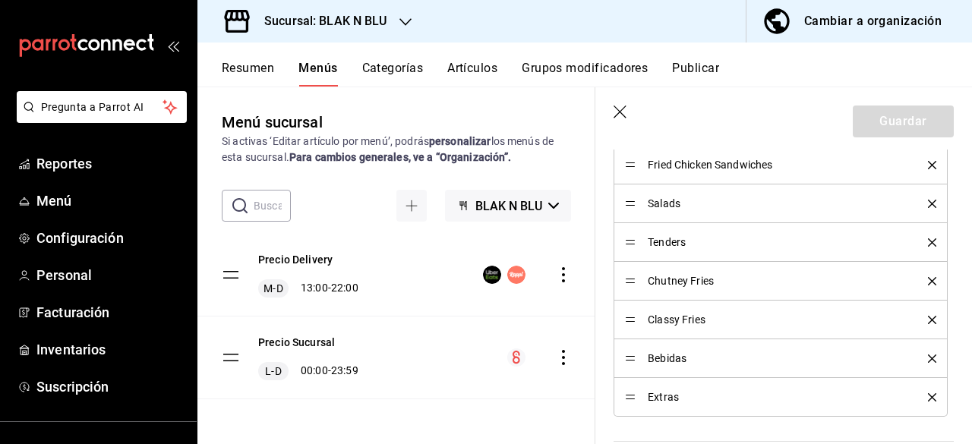
scroll to position [587, 0]
click at [657, 396] on span "Extras" at bounding box center [775, 398] width 257 height 11
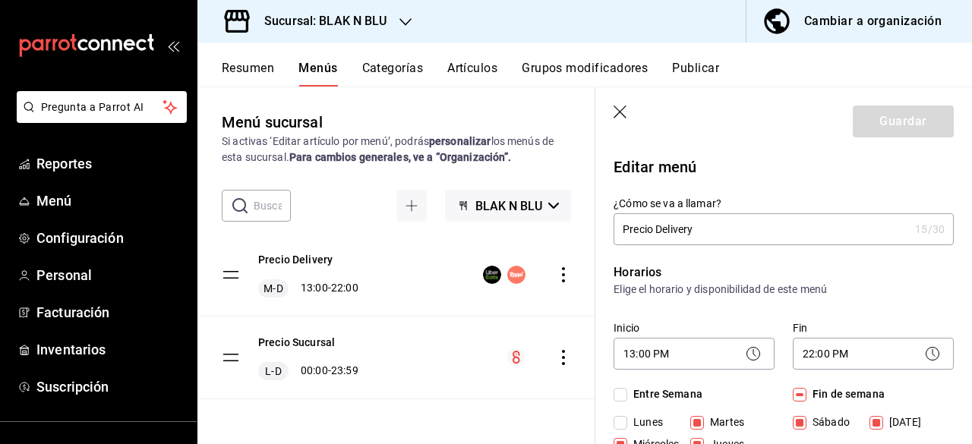
scroll to position [0, 0]
click at [620, 115] on icon "button" at bounding box center [620, 113] width 15 height 15
checkbox input "false"
type input "1758941133497"
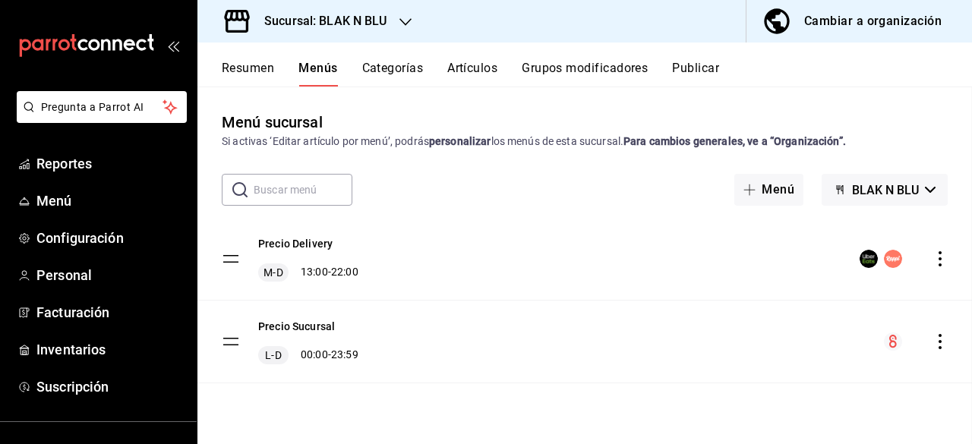
checkbox input "false"
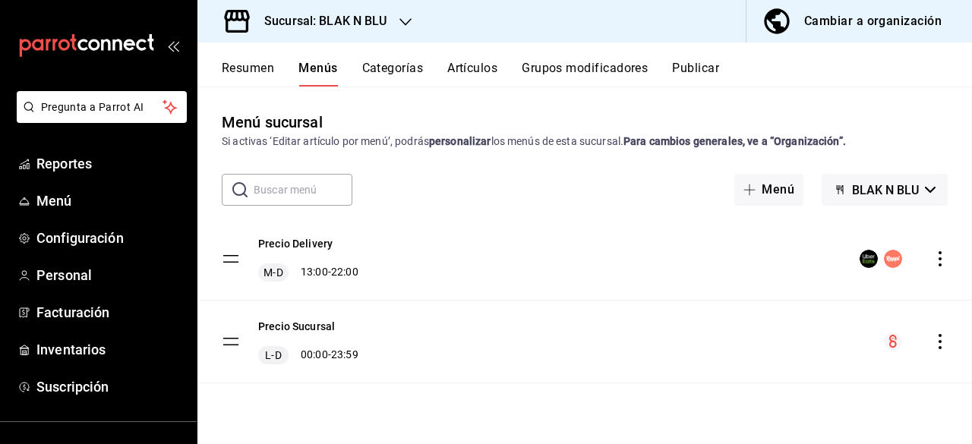
checkbox input "false"
click at [392, 68] on button "Categorías" at bounding box center [392, 74] width 61 height 26
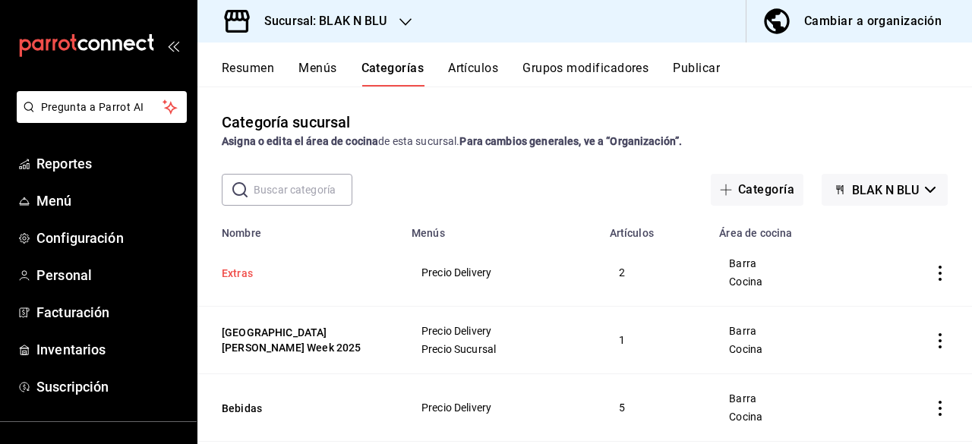
click at [247, 274] on button "Extras" at bounding box center [298, 273] width 152 height 15
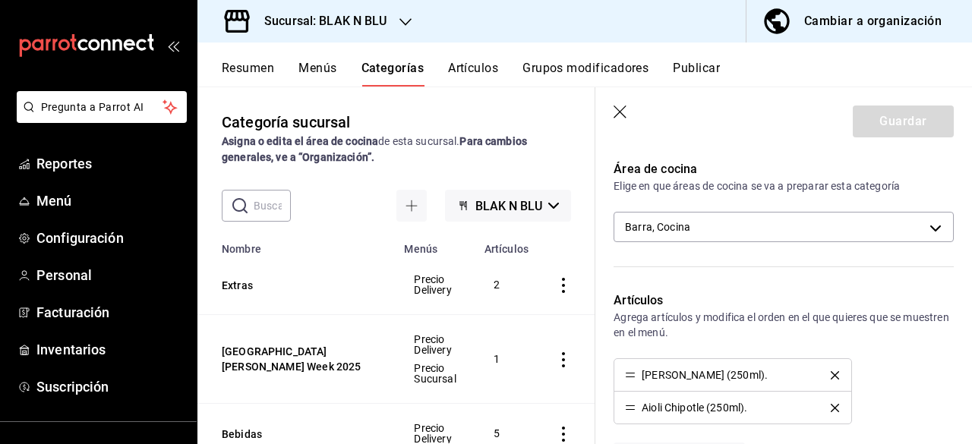
scroll to position [243, 0]
click at [246, 354] on button "[GEOGRAPHIC_DATA][PERSON_NAME] Week 2025" at bounding box center [298, 359] width 152 height 30
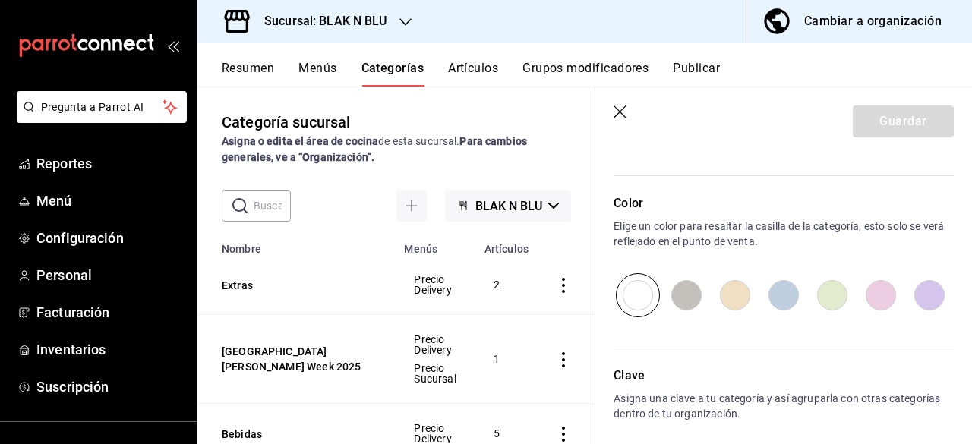
type input "a5bc6f8f-8b9f-4cae-8db0-cce11e7ff948,c46896b3-3c73-4589-b60f-4eb6ced3044d"
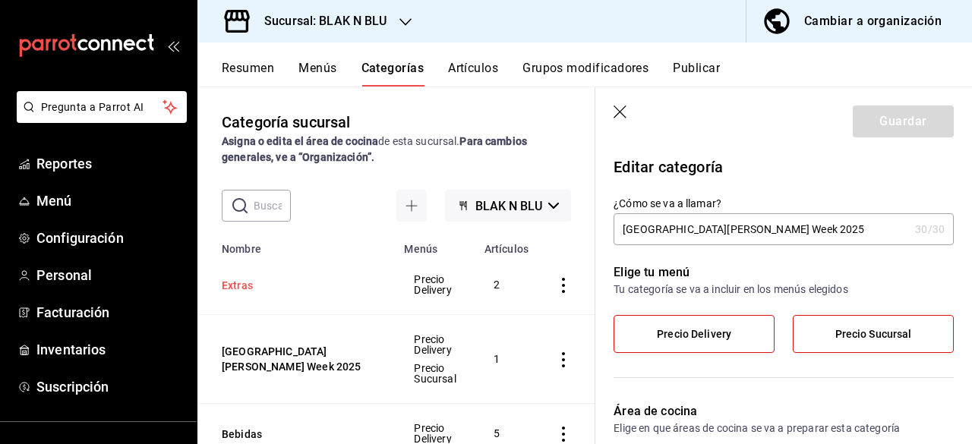
click at [240, 281] on button "Extras" at bounding box center [298, 285] width 152 height 15
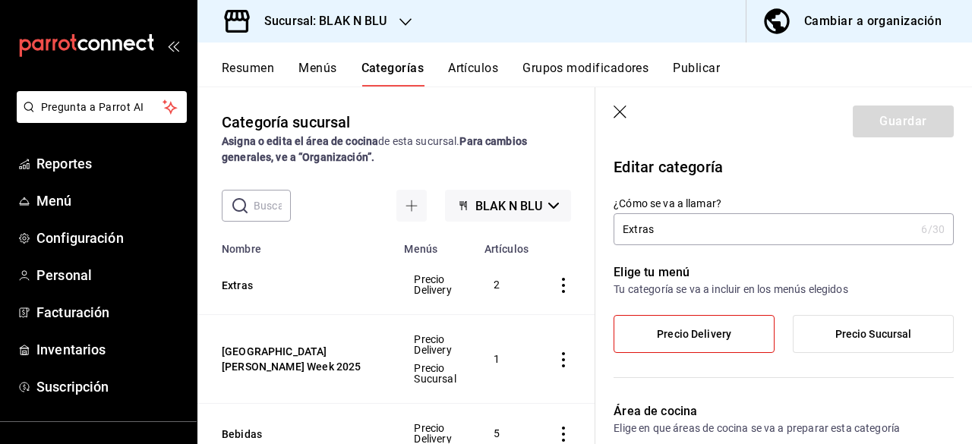
type input "a5bc6f8f-8b9f-4cae-8db0-cce11e7ff948,c46896b3-3c73-4589-b60f-4eb6ced3044d"
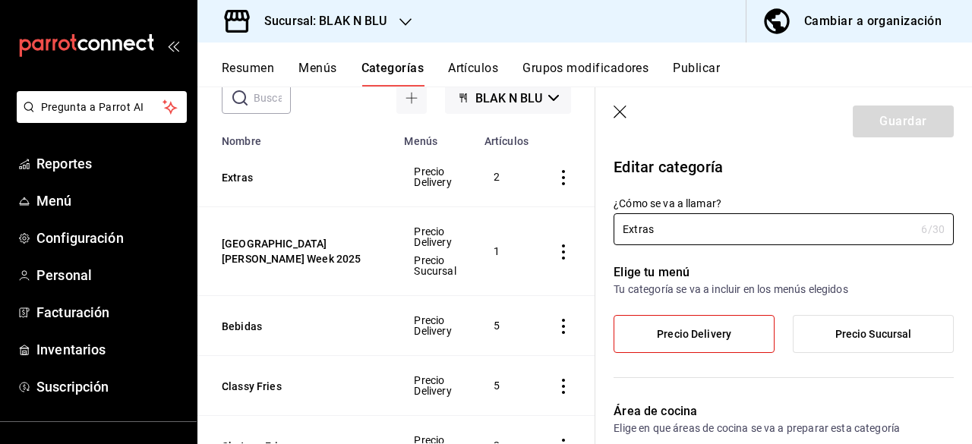
scroll to position [131, 0]
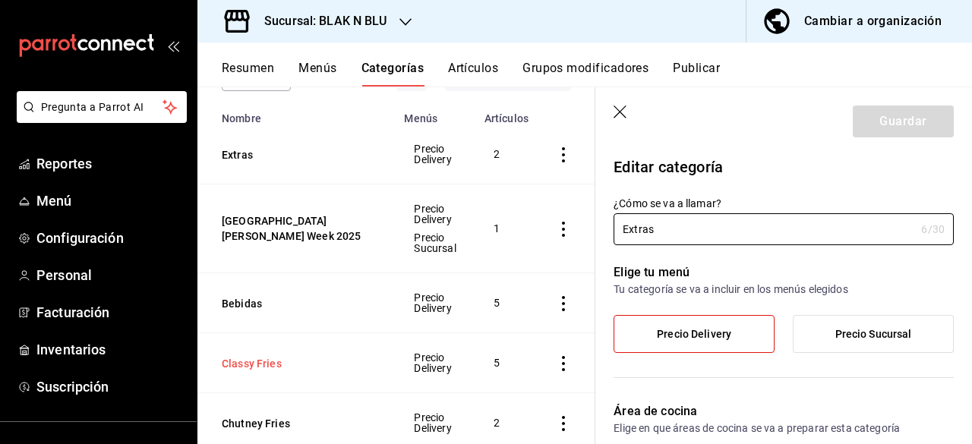
click at [246, 359] on button "Classy Fries" at bounding box center [298, 363] width 152 height 15
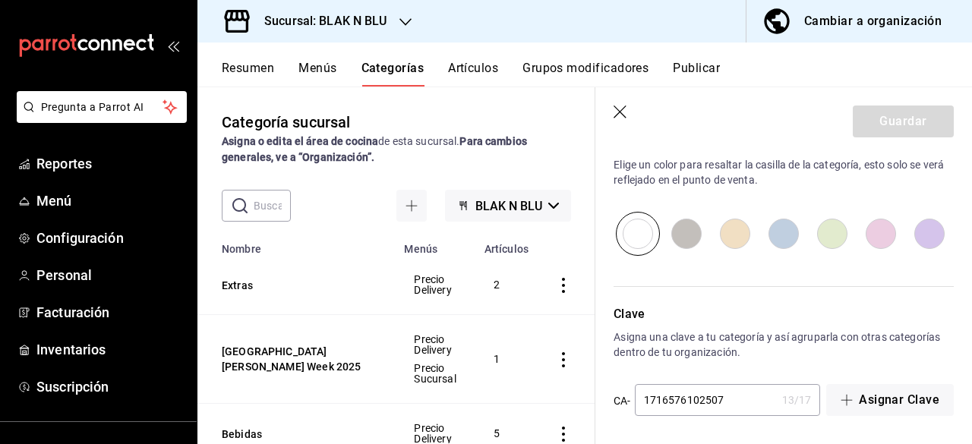
scroll to position [1, 0]
click at [237, 287] on button "Extras" at bounding box center [298, 284] width 152 height 15
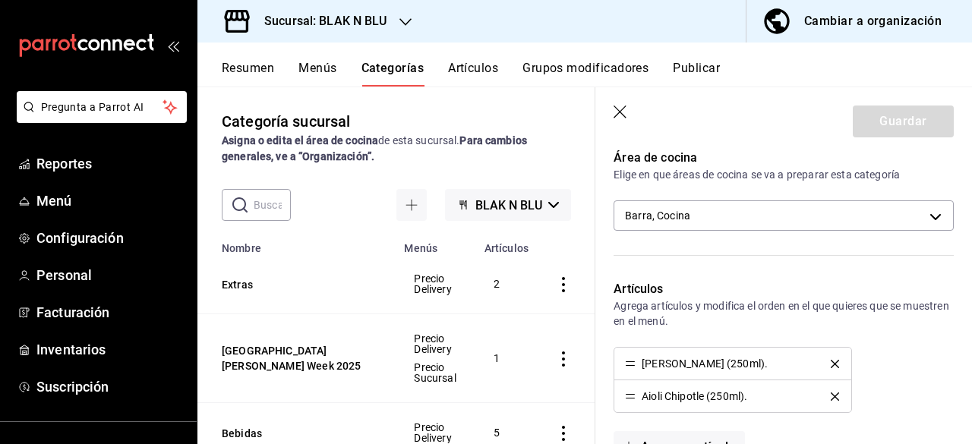
scroll to position [252, 0]
click at [726, 224] on body "Pregunta a Parrot AI Reportes Menú Configuración Personal Facturación Inventari…" at bounding box center [486, 222] width 972 height 444
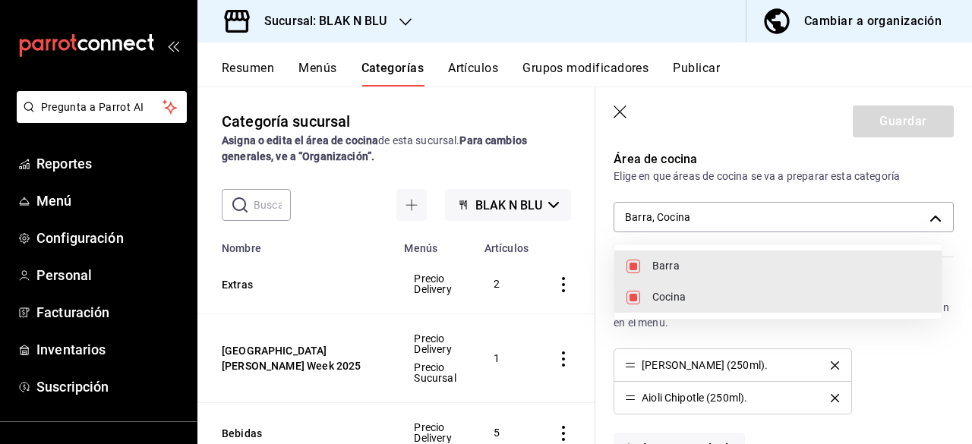
click at [736, 146] on div at bounding box center [486, 222] width 972 height 444
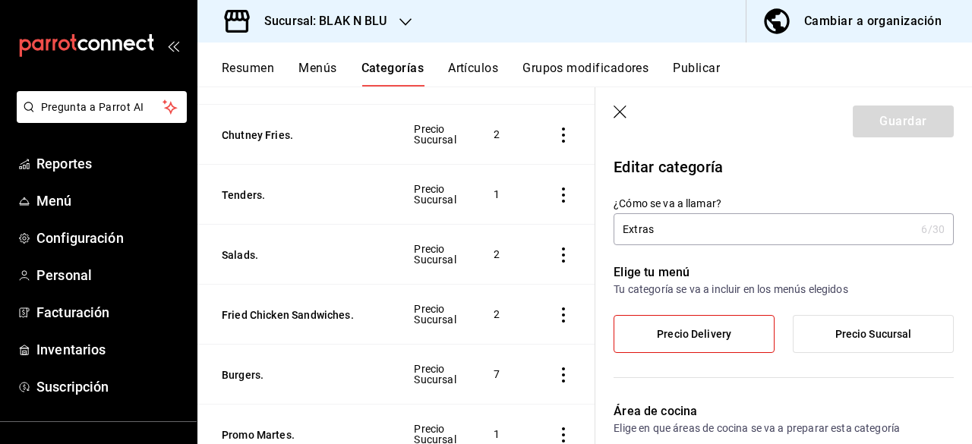
scroll to position [962, 0]
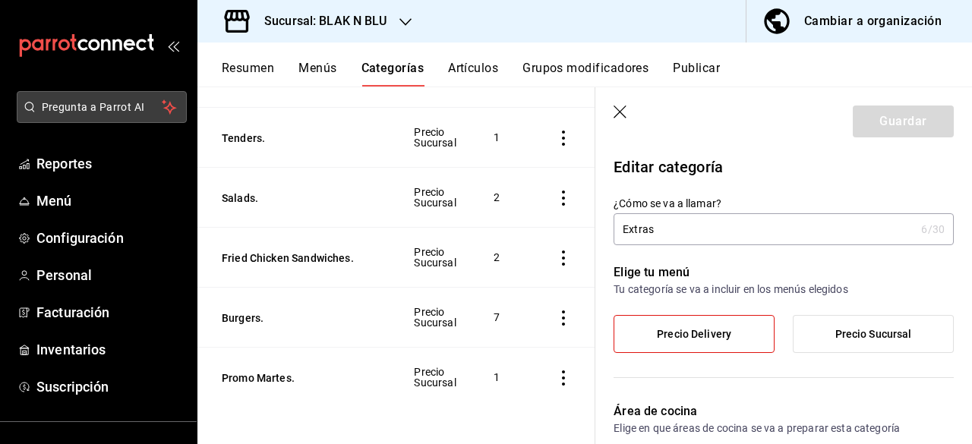
click at [100, 103] on span "Pregunta a Parrot AI" at bounding box center [102, 107] width 121 height 16
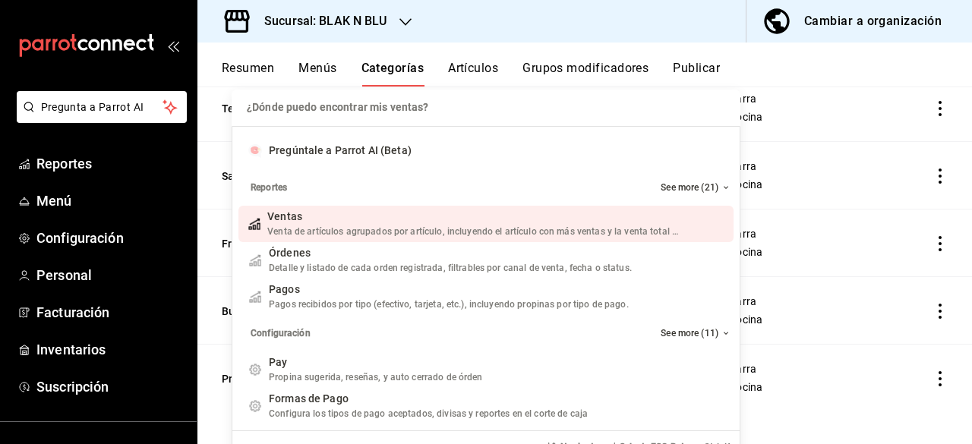
scroll to position [19, 0]
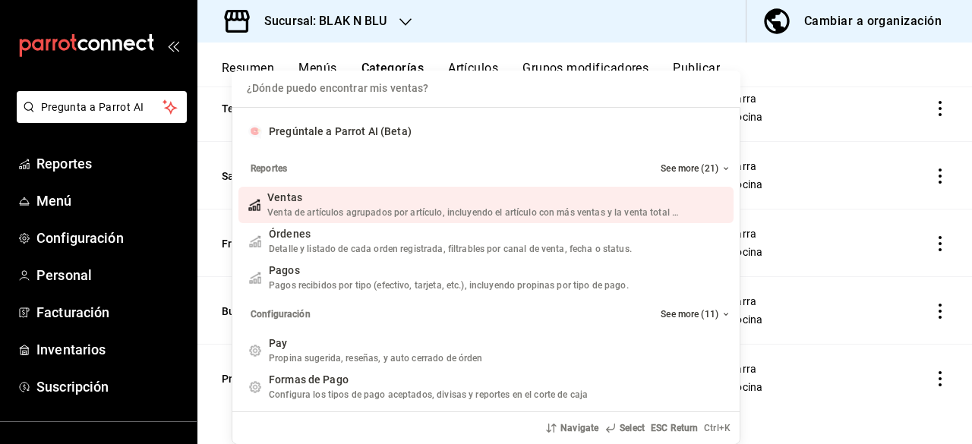
click at [836, 84] on div "¿Dónde puedo encontrar mis ventas? Pregúntale a Parrot AI (Beta) Reportes See m…" at bounding box center [486, 222] width 972 height 444
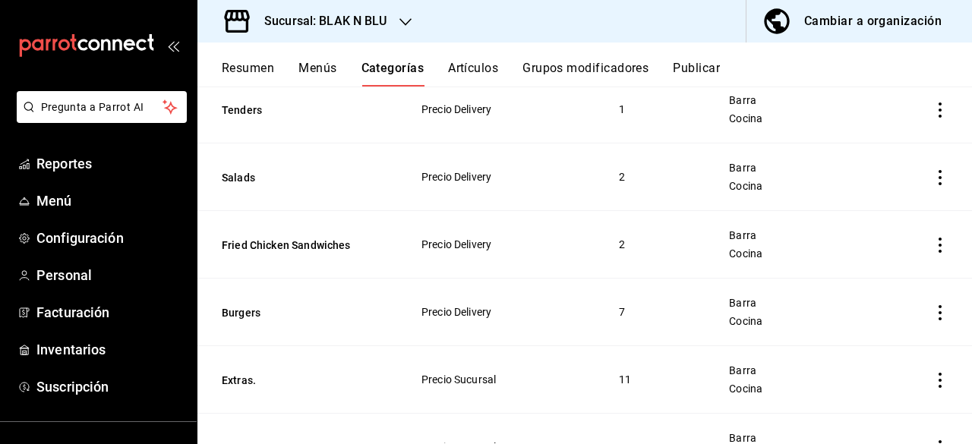
scroll to position [0, 0]
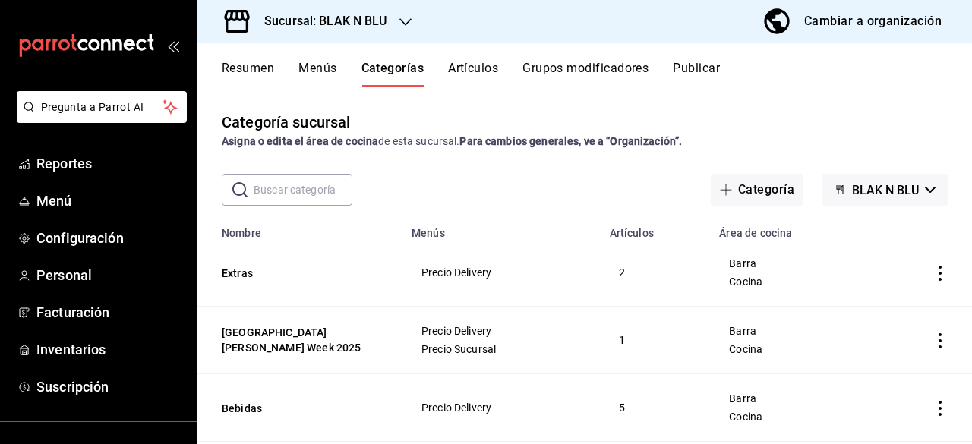
click at [480, 49] on div "Resumen Menús Categorías Artículos Grupos modificadores Publicar" at bounding box center [584, 65] width 774 height 44
click at [468, 72] on button "Artículos" at bounding box center [473, 74] width 50 height 26
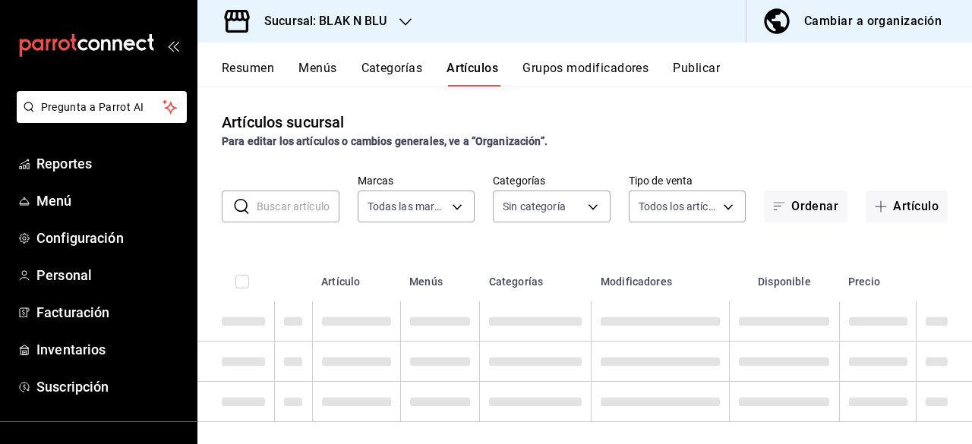
type input "9c3c9d21-0c98-4dc3-ad66-8d83a8a9523a"
type input "17428e5e-7362-4979-8d88-e5b0f4509028,a183b9a1-8233-4fd9-8735-df02ff7b3e58,99a4e…"
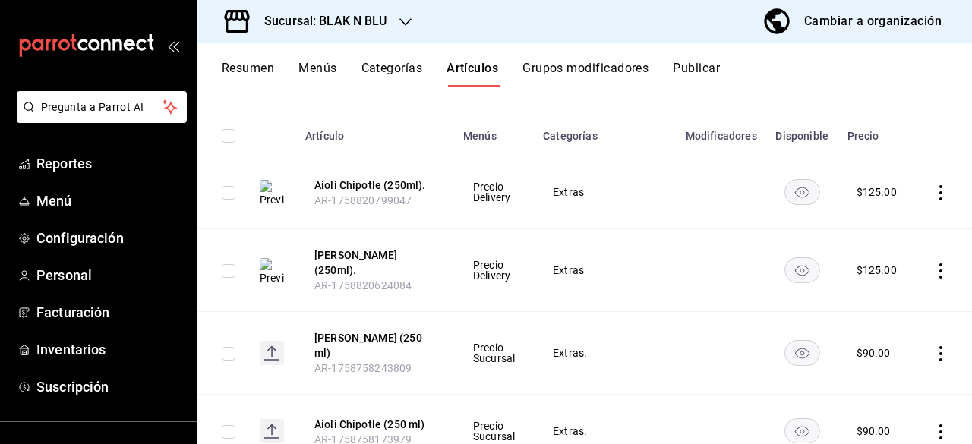
scroll to position [150, 0]
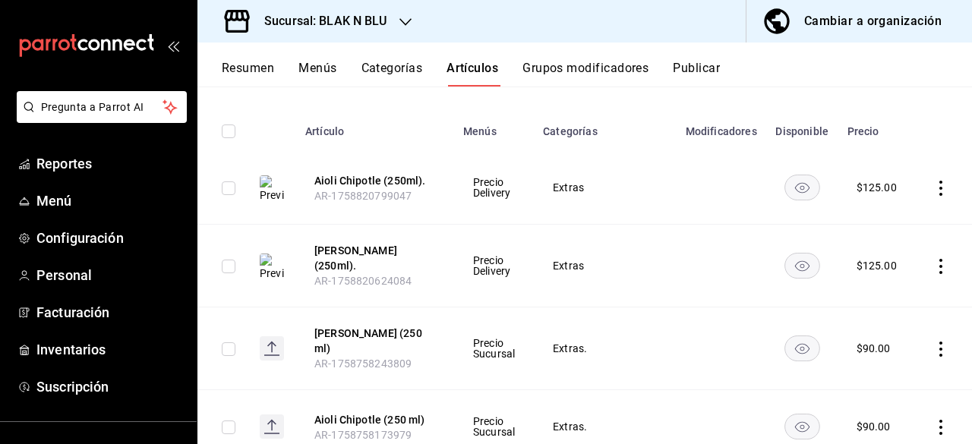
click at [933, 191] on icon "actions" at bounding box center [940, 188] width 15 height 15
click at [896, 228] on span "Editar" at bounding box center [882, 223] width 39 height 16
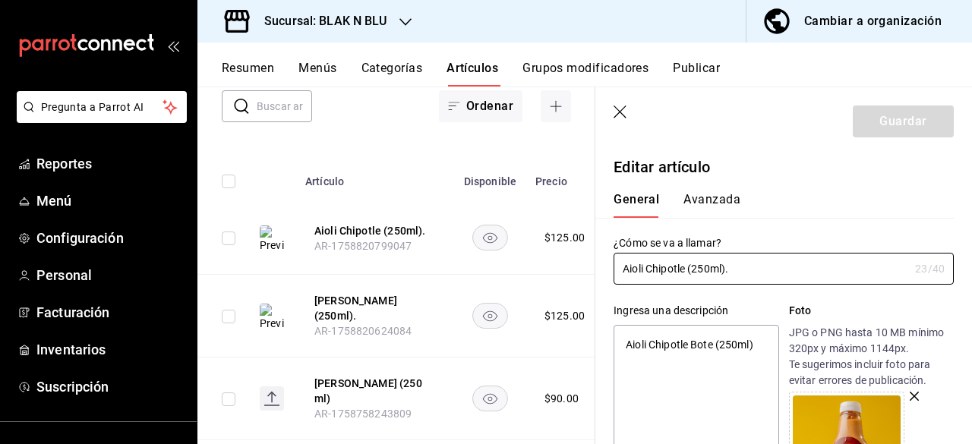
click at [715, 212] on button "Avanzada" at bounding box center [711, 205] width 57 height 26
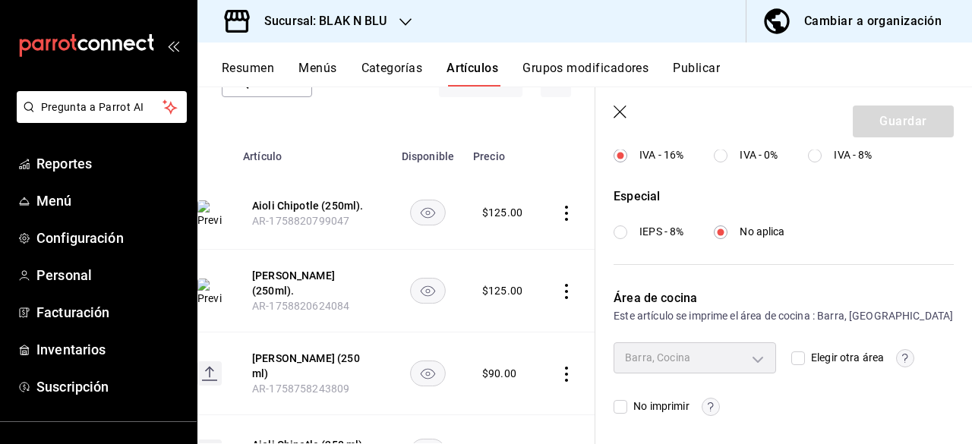
scroll to position [0, 65]
click at [706, 401] on circle "button" at bounding box center [709, 406] width 17 height 17
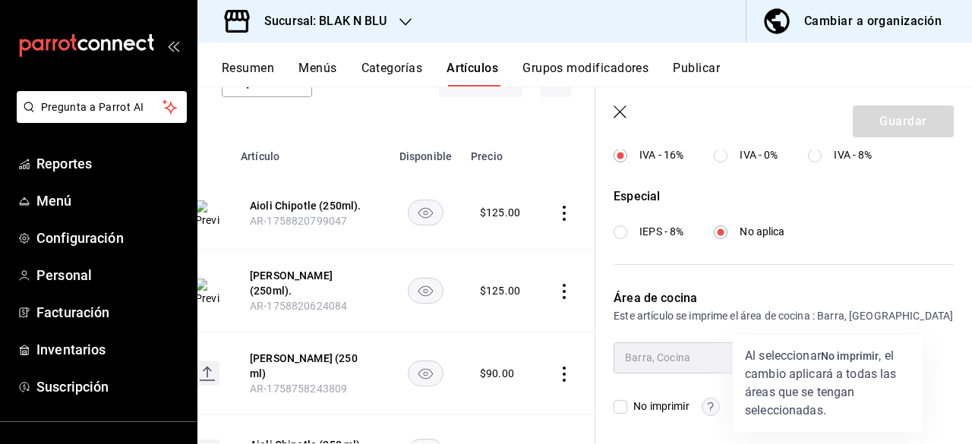
click at [851, 196] on div at bounding box center [486, 222] width 972 height 444
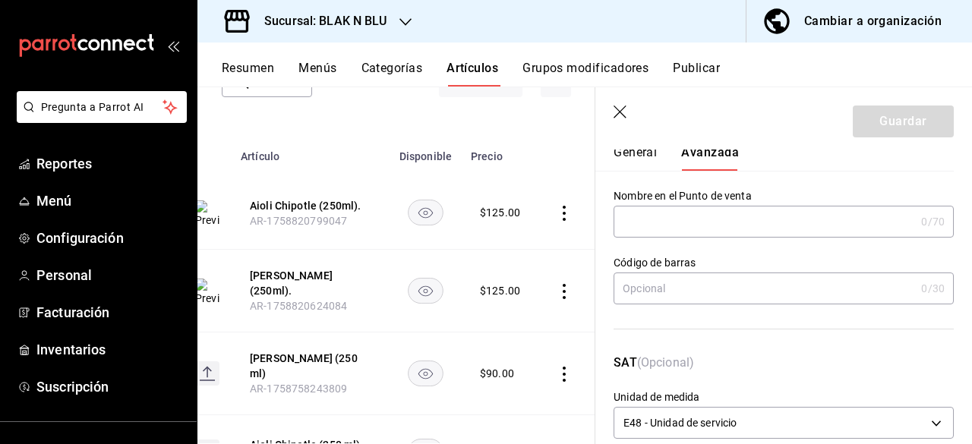
scroll to position [0, 0]
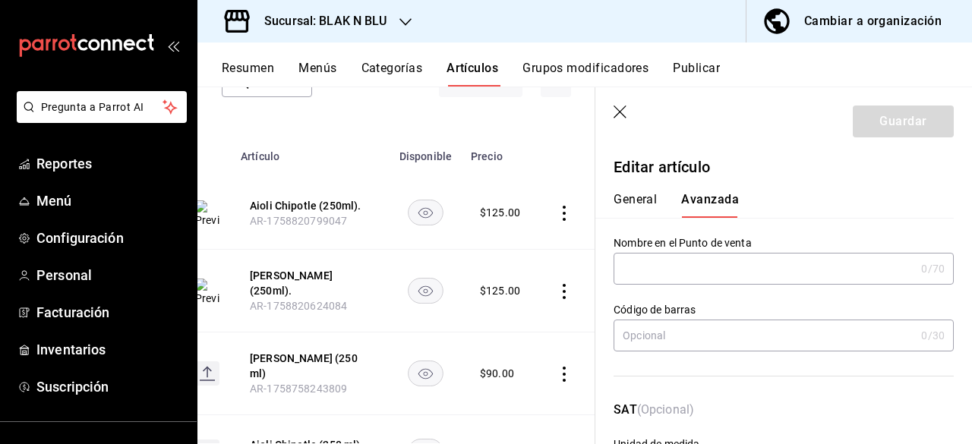
click at [624, 200] on button "General" at bounding box center [634, 205] width 43 height 26
type textarea "x"
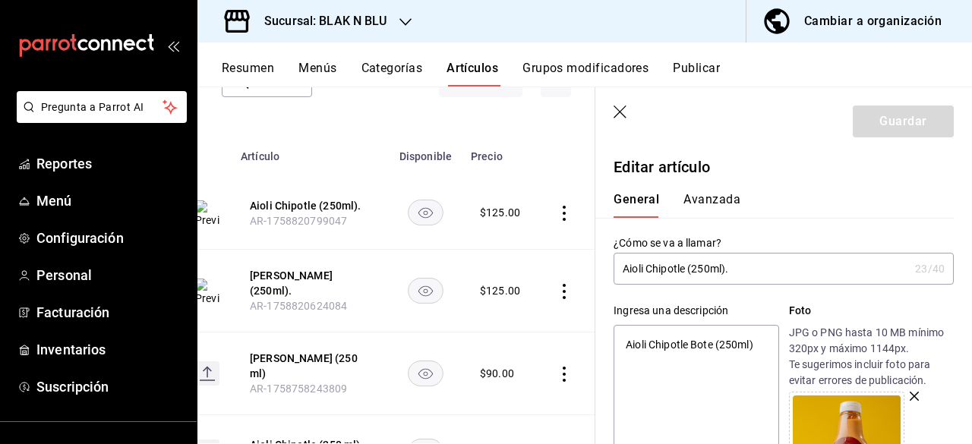
click at [376, 63] on button "Categorías" at bounding box center [391, 74] width 61 height 26
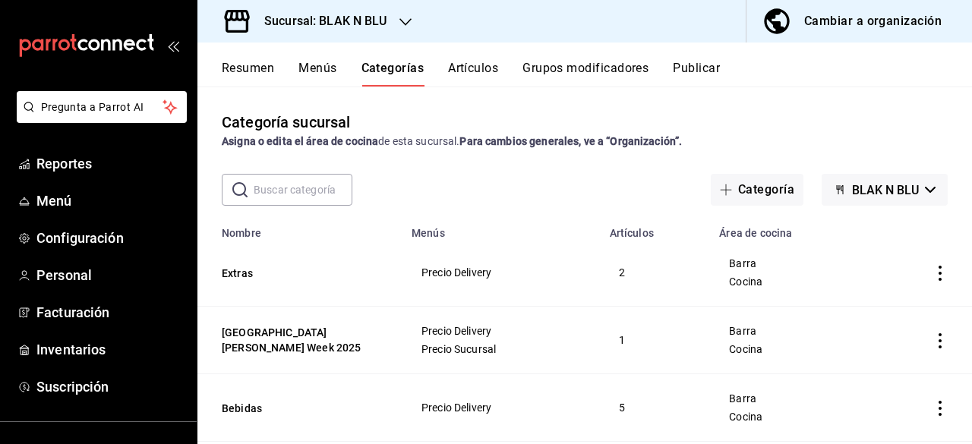
click at [922, 281] on td "categoriesTable" at bounding box center [921, 273] width 102 height 68
click at [229, 271] on button "Extras" at bounding box center [298, 273] width 152 height 15
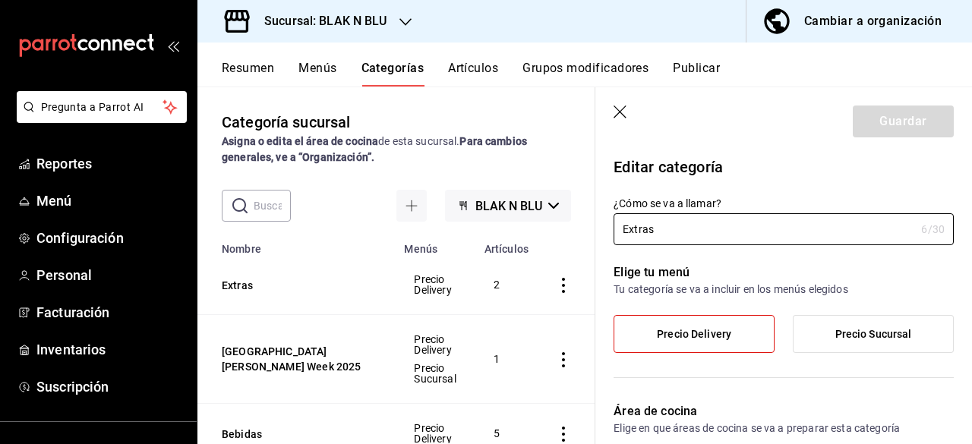
click at [621, 112] on icon "button" at bounding box center [619, 112] width 13 height 13
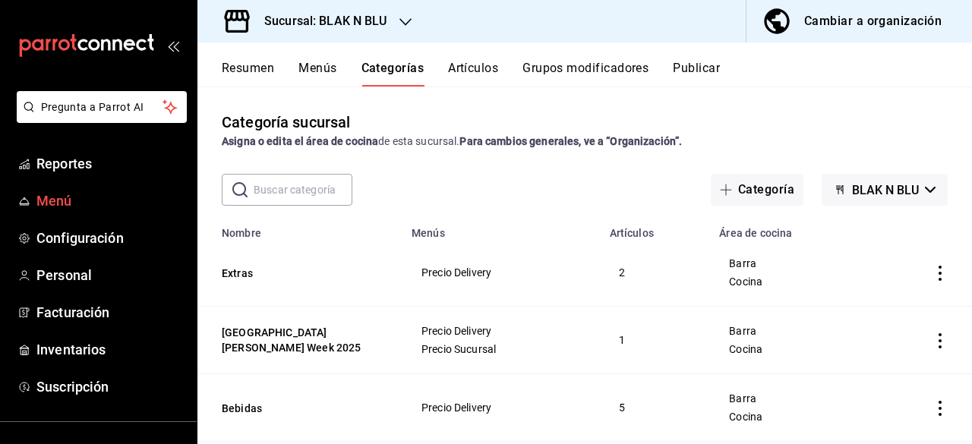
scroll to position [128, 0]
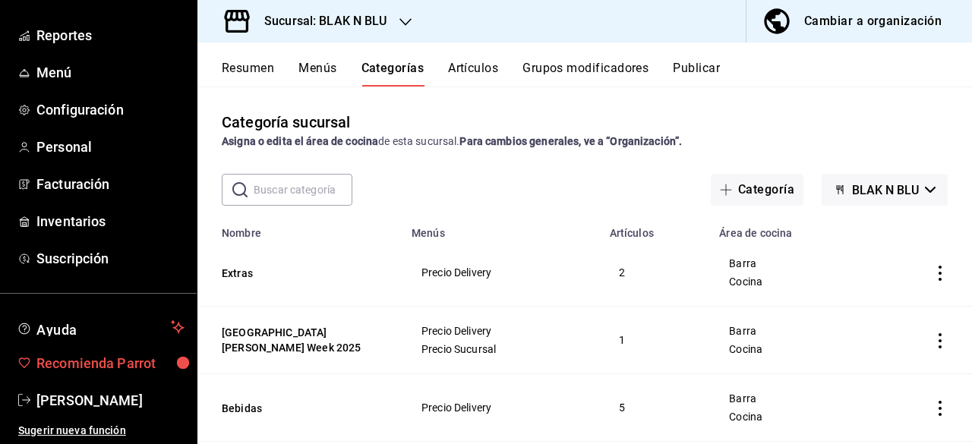
click at [62, 362] on span "Recomienda Parrot" at bounding box center [110, 363] width 148 height 20
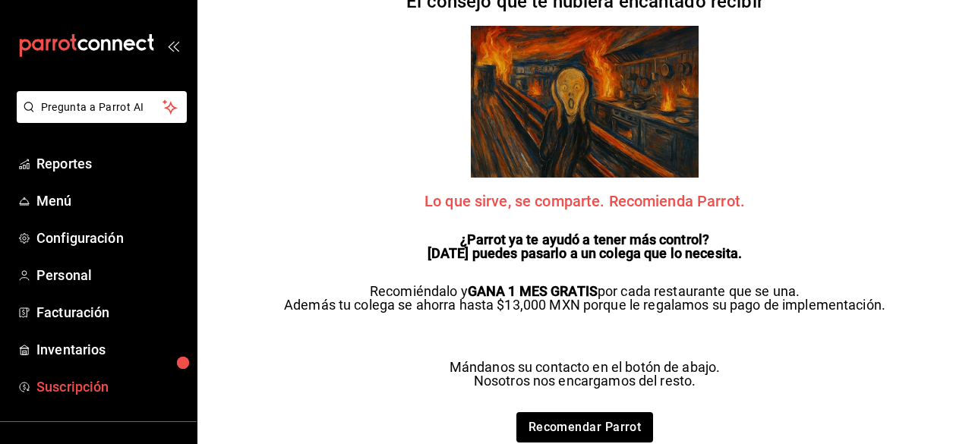
scroll to position [128, 0]
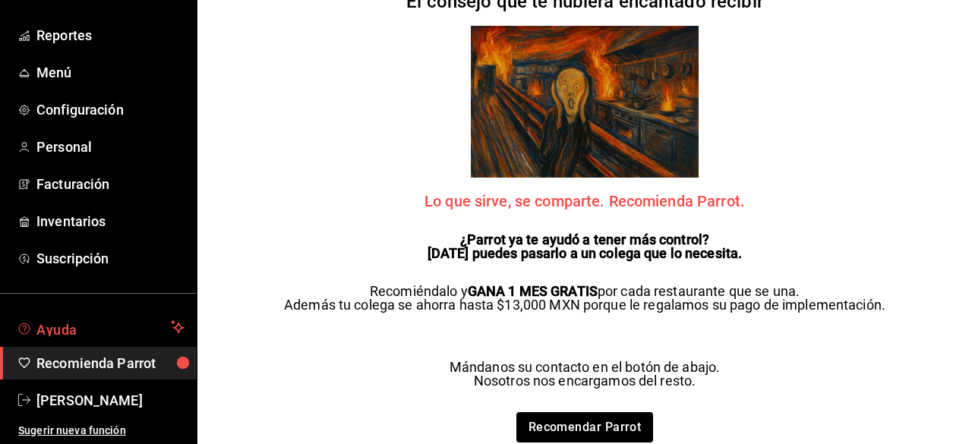
click at [88, 330] on span "Ayuda" at bounding box center [100, 327] width 128 height 18
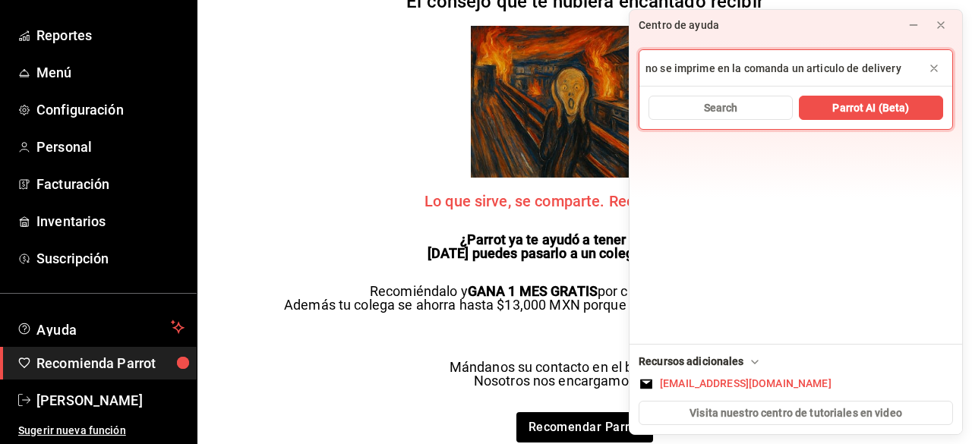
type input "no se imprime en la comanda un articulo de delivery"
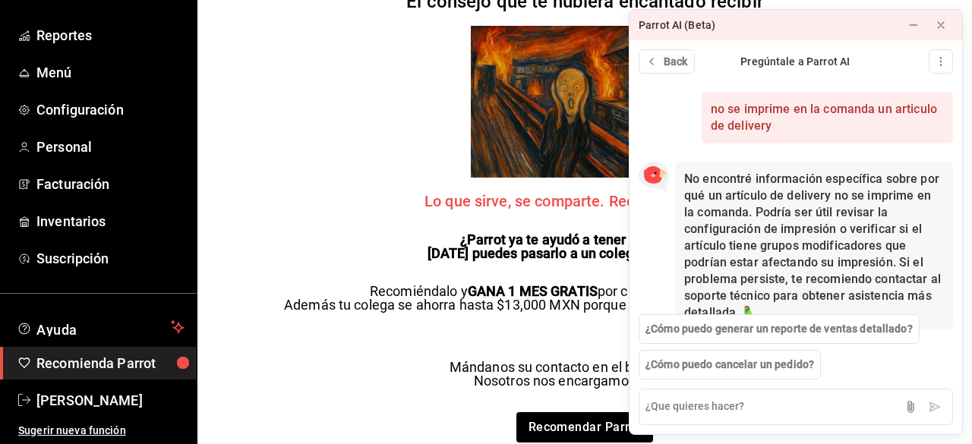
scroll to position [29, 0]
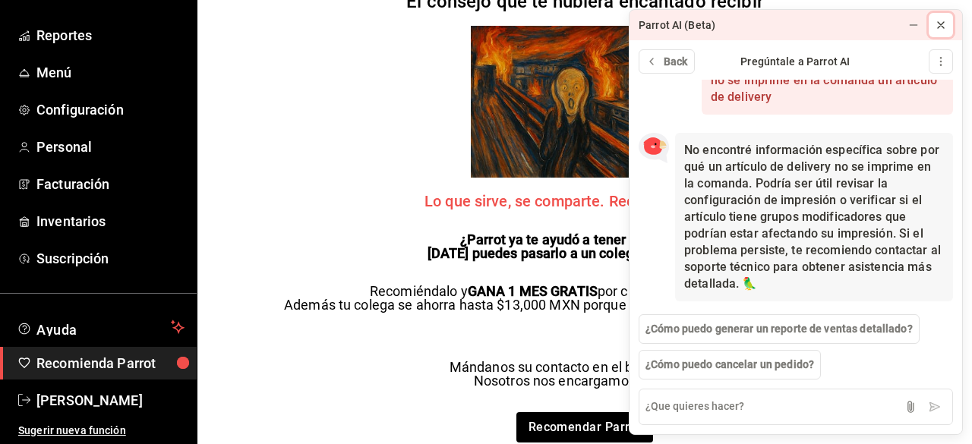
click at [936, 24] on icon at bounding box center [940, 25] width 12 height 12
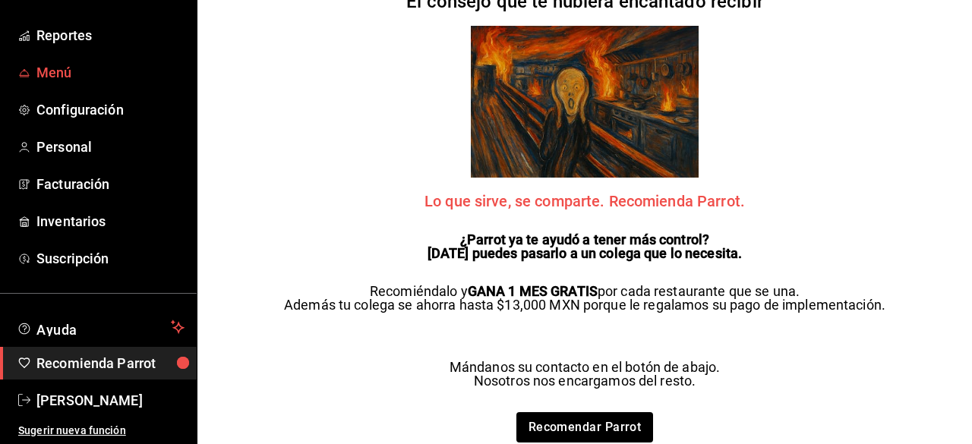
click at [88, 73] on span "Menú" at bounding box center [110, 72] width 148 height 20
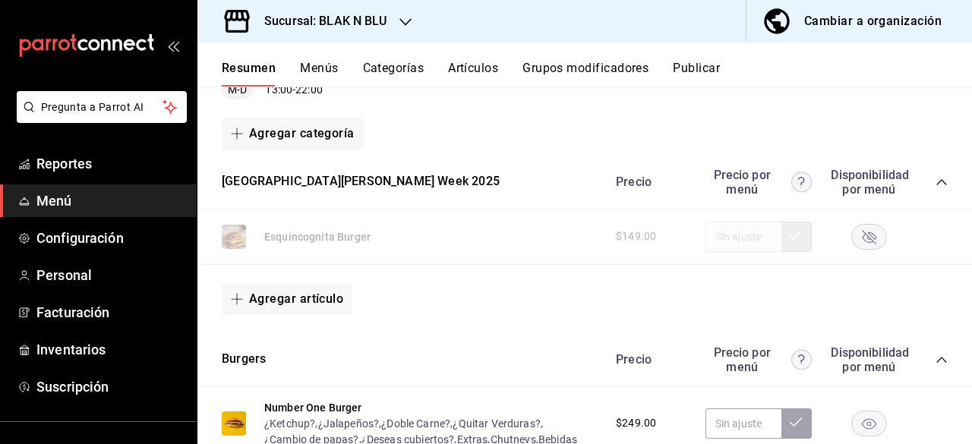
scroll to position [190, 0]
click at [302, 233] on div "Esquincognita [PERSON_NAME] $149.00" at bounding box center [584, 236] width 774 height 55
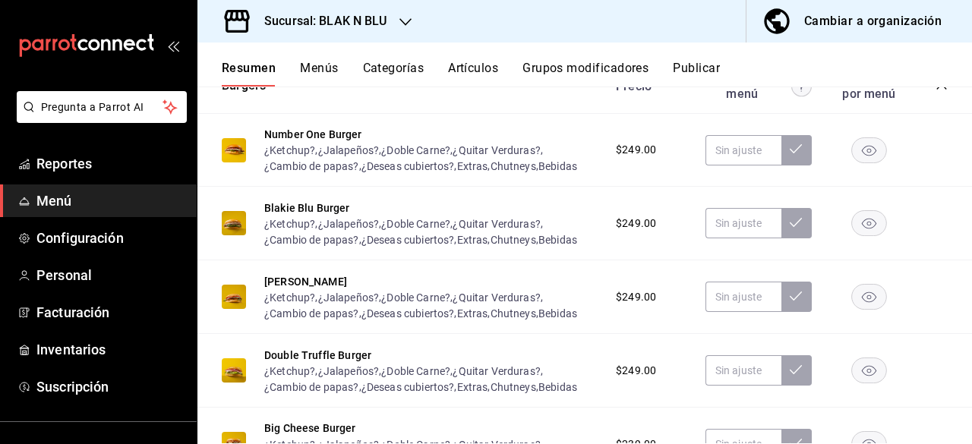
scroll to position [352, 0]
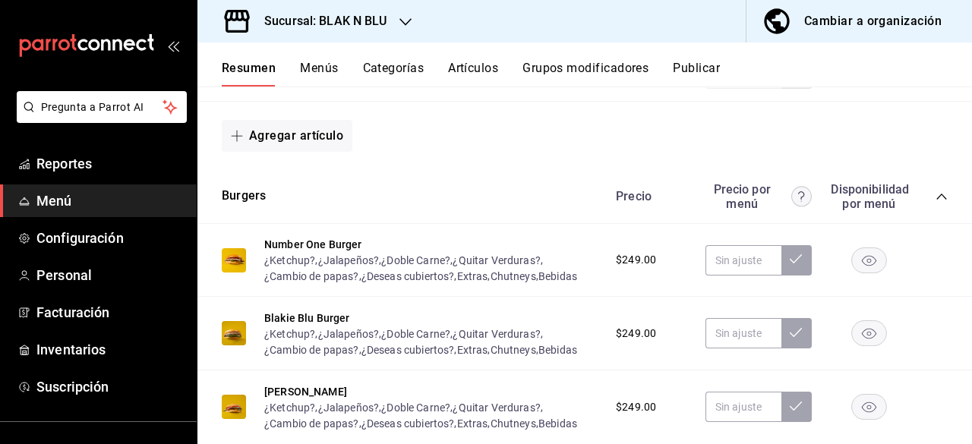
click at [408, 71] on button "Categorías" at bounding box center [393, 74] width 61 height 26
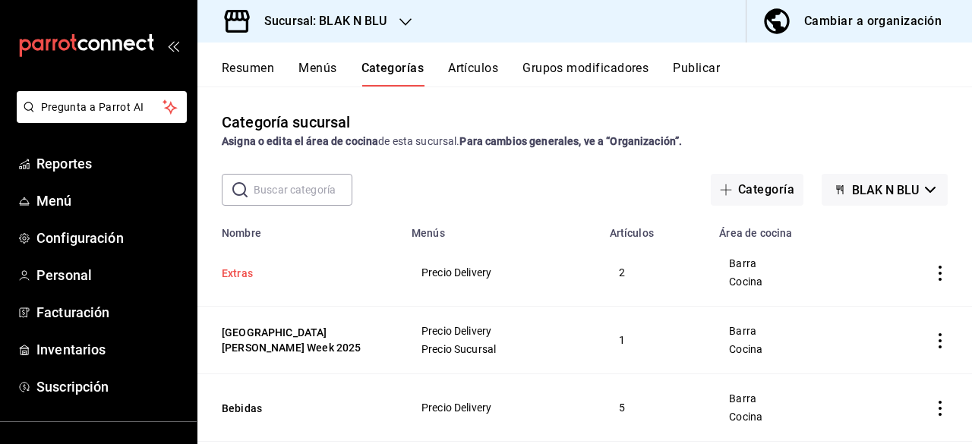
click at [233, 276] on button "Extras" at bounding box center [298, 273] width 152 height 15
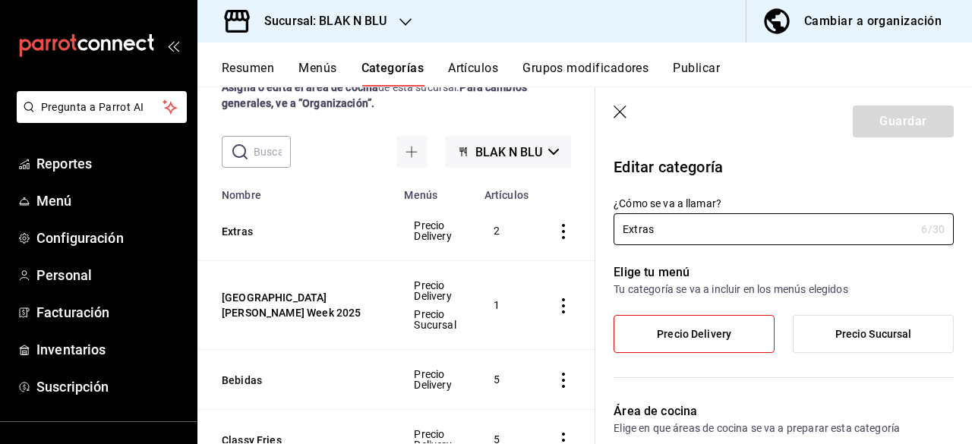
scroll to position [56, 0]
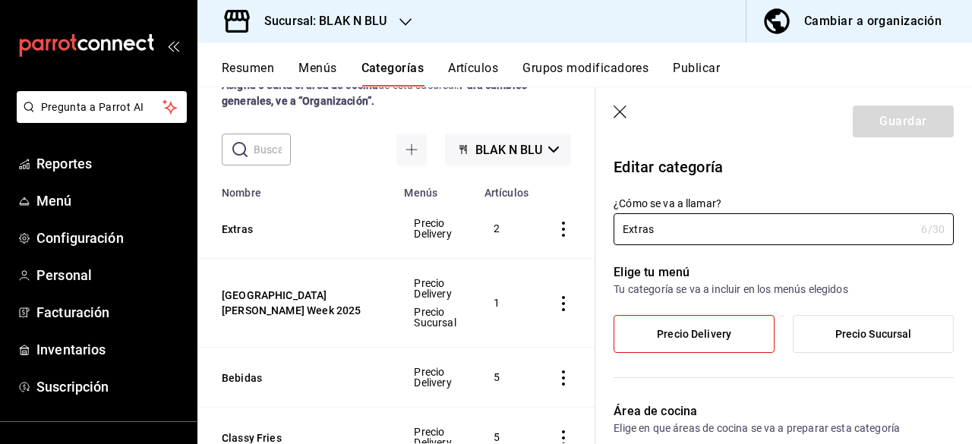
click at [562, 298] on icon "actions" at bounding box center [563, 303] width 3 height 15
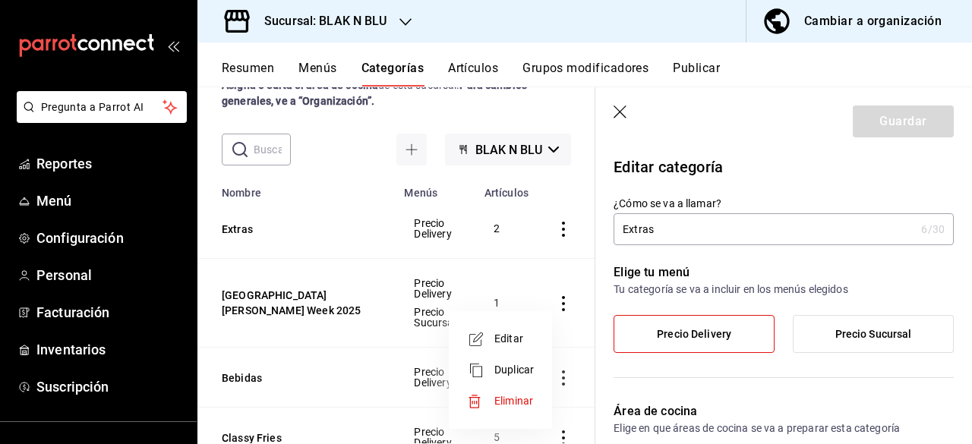
click at [537, 271] on div at bounding box center [486, 222] width 972 height 444
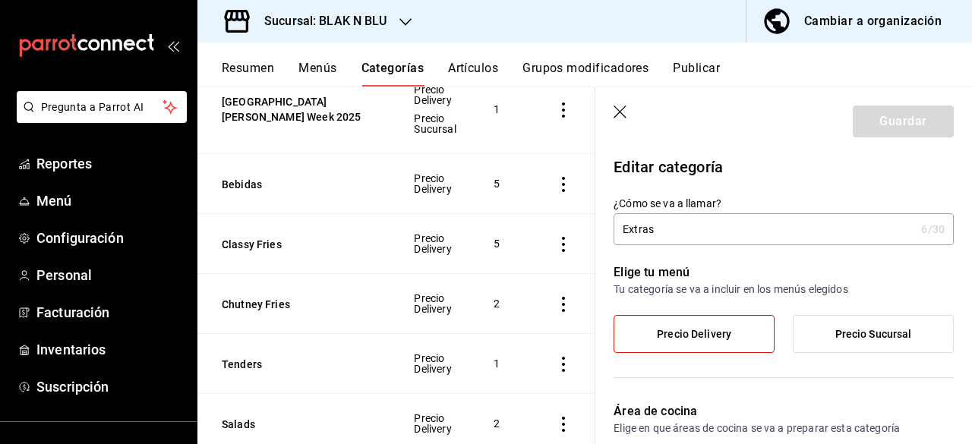
scroll to position [247, 0]
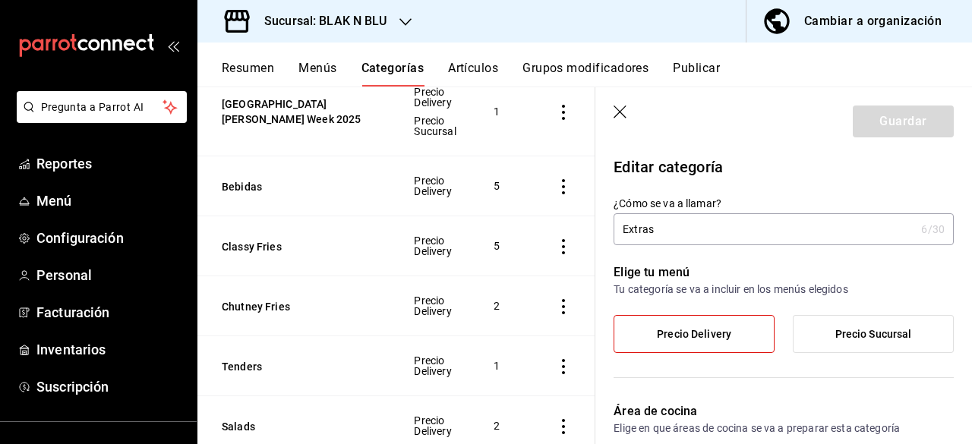
click at [561, 181] on icon "actions" at bounding box center [563, 186] width 15 height 15
click at [509, 218] on span "Editar" at bounding box center [513, 221] width 39 height 16
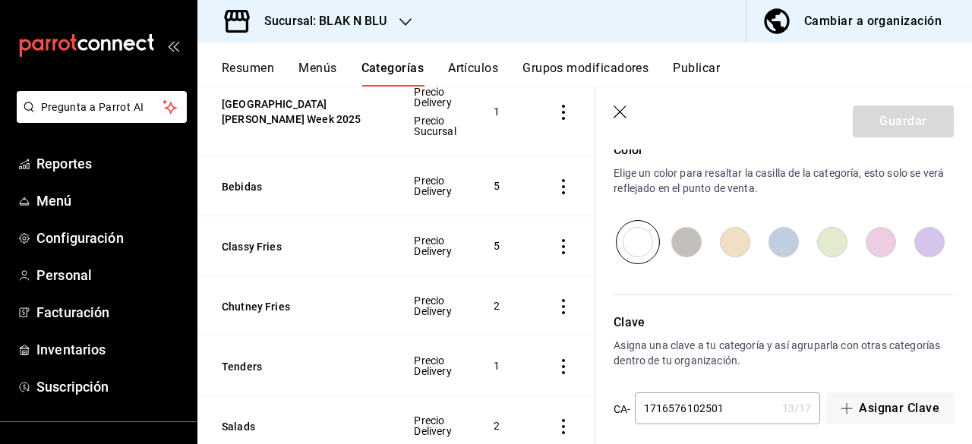
scroll to position [731, 0]
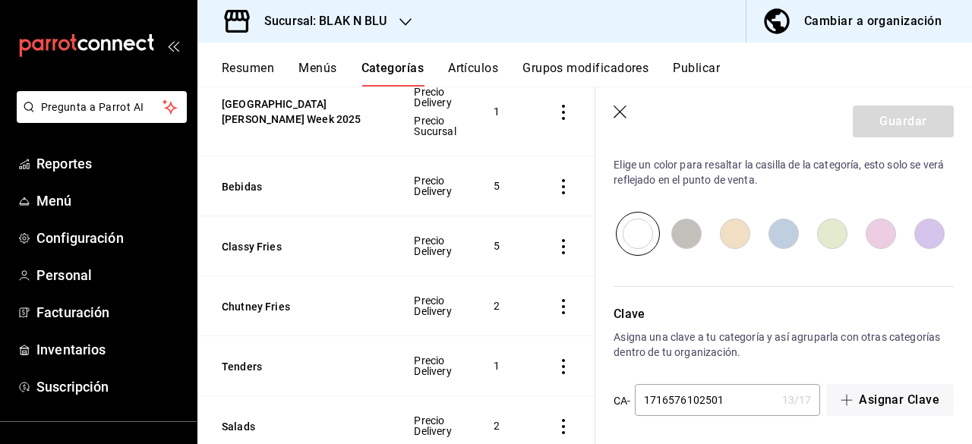
click at [529, 250] on td "5" at bounding box center [506, 246] width 62 height 60
click at [616, 116] on icon "button" at bounding box center [619, 112] width 13 height 13
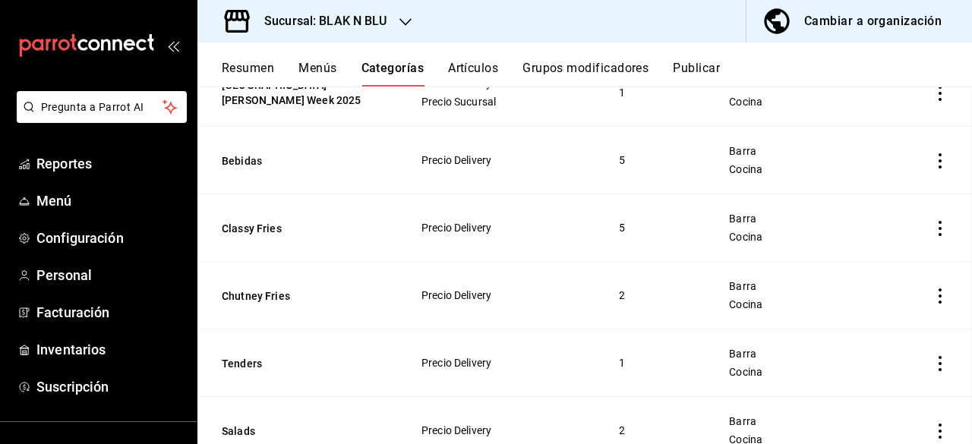
scroll to position [267, 0]
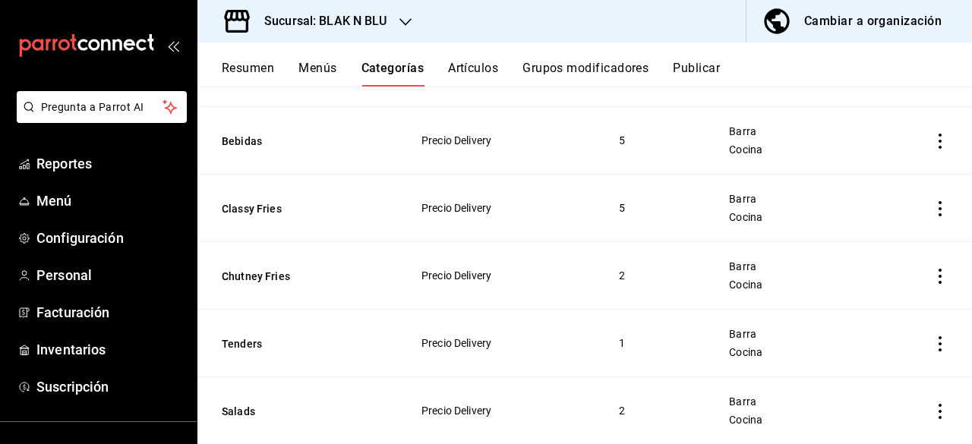
click at [615, 65] on button "Grupos modificadores" at bounding box center [585, 74] width 126 height 26
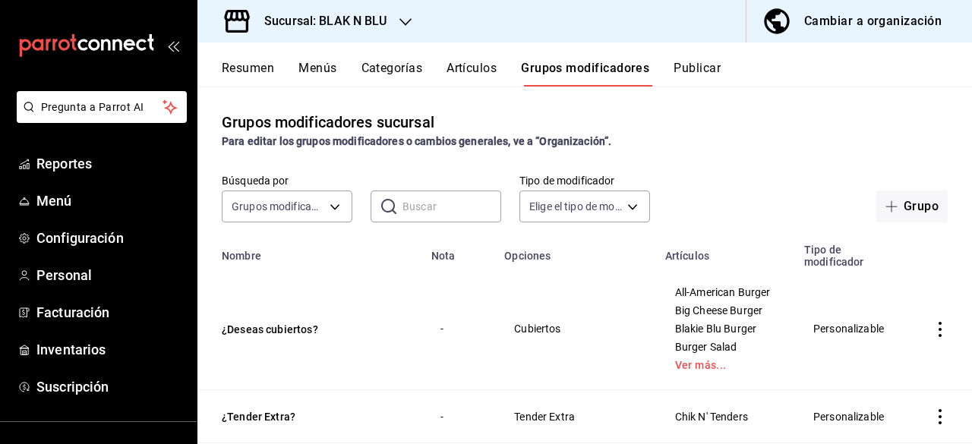
click at [484, 72] on button "Artículos" at bounding box center [471, 74] width 50 height 26
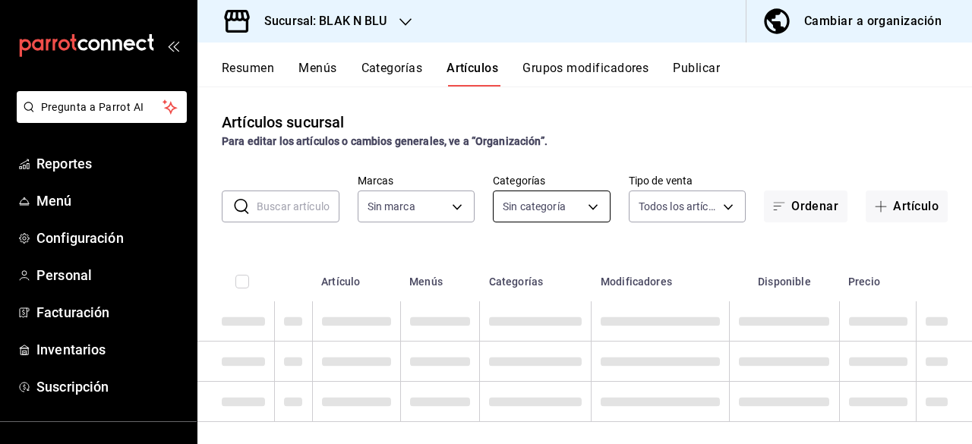
type input "9c3c9d21-0c98-4dc3-ad66-8d83a8a9523a"
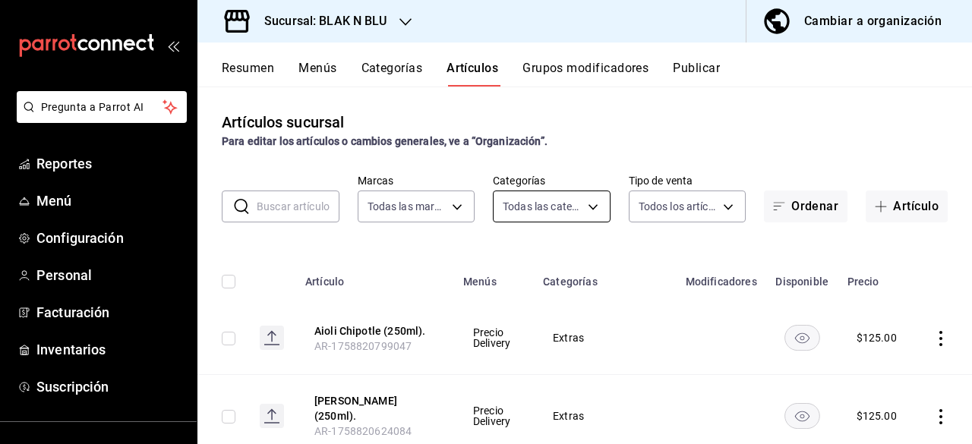
type input "17428e5e-7362-4979-8d88-e5b0f4509028,a183b9a1-8233-4fd9-8735-df02ff7b3e58,99a4e…"
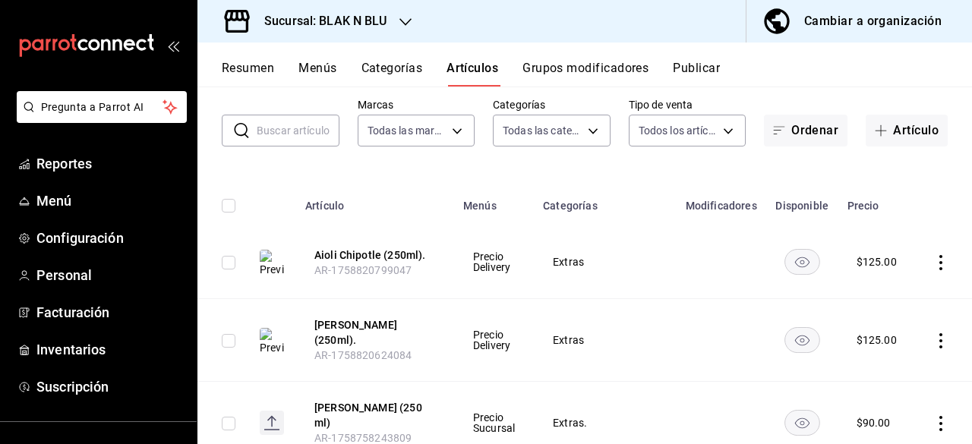
scroll to position [84, 0]
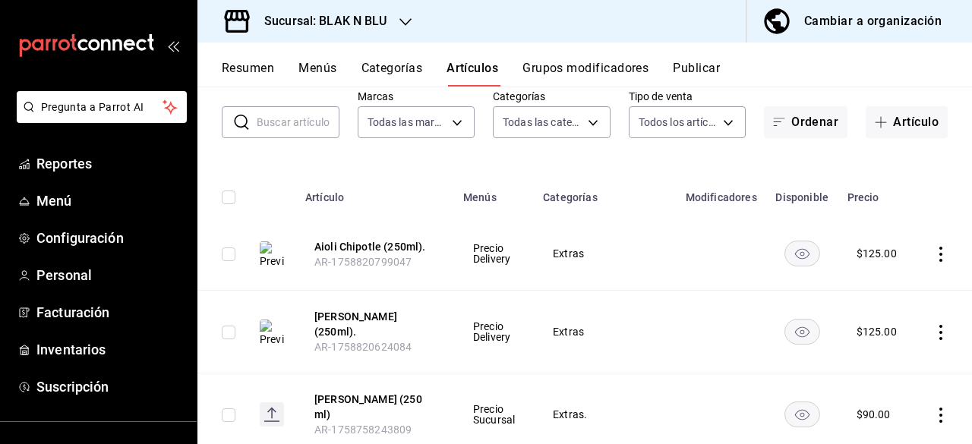
click at [232, 247] on input "checkbox" at bounding box center [229, 254] width 14 height 14
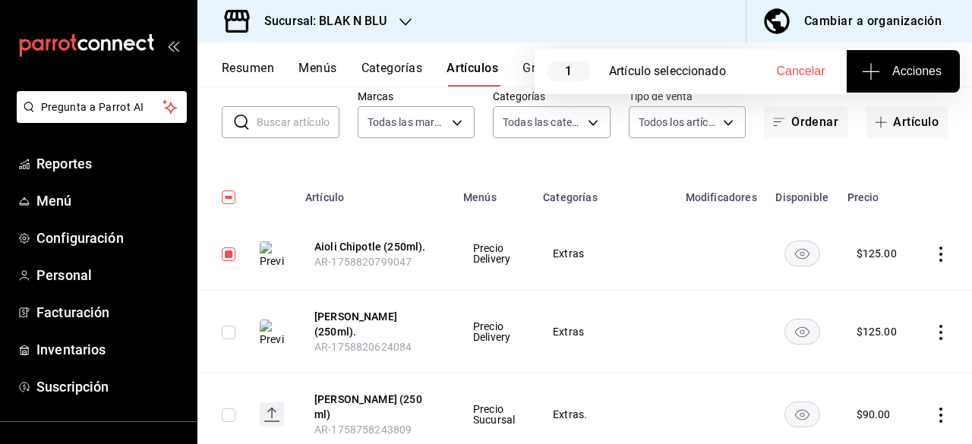
click at [925, 65] on span "Acciones" at bounding box center [903, 71] width 77 height 18
click at [899, 119] on span "Agregar tipo" at bounding box center [903, 119] width 90 height 16
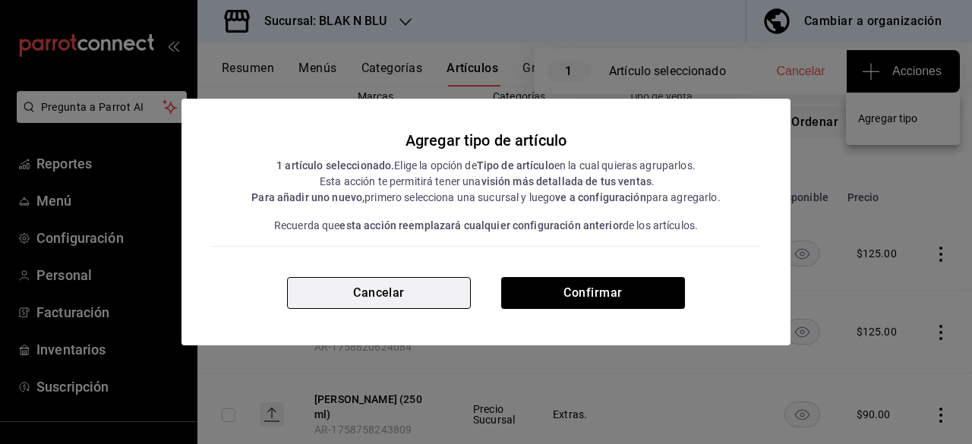
click at [405, 297] on button "Cancelar" at bounding box center [379, 293] width 184 height 32
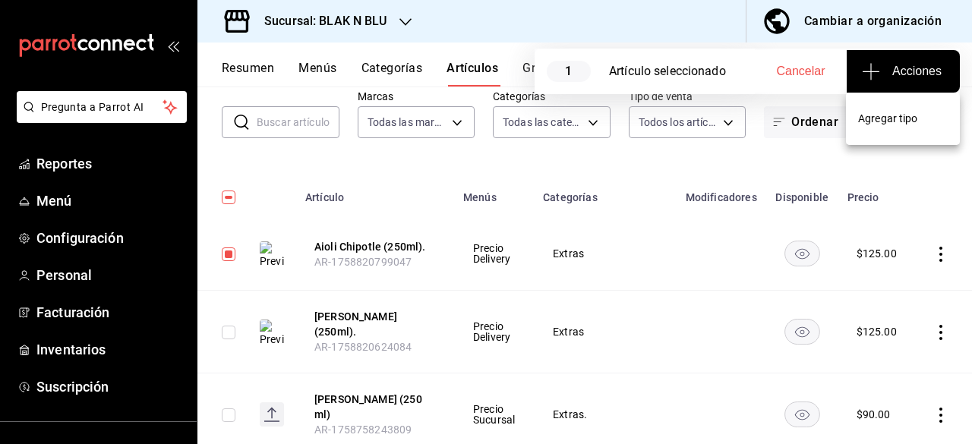
click at [225, 256] on div at bounding box center [486, 222] width 972 height 444
click at [231, 253] on input "checkbox" at bounding box center [229, 254] width 14 height 14
checkbox input "false"
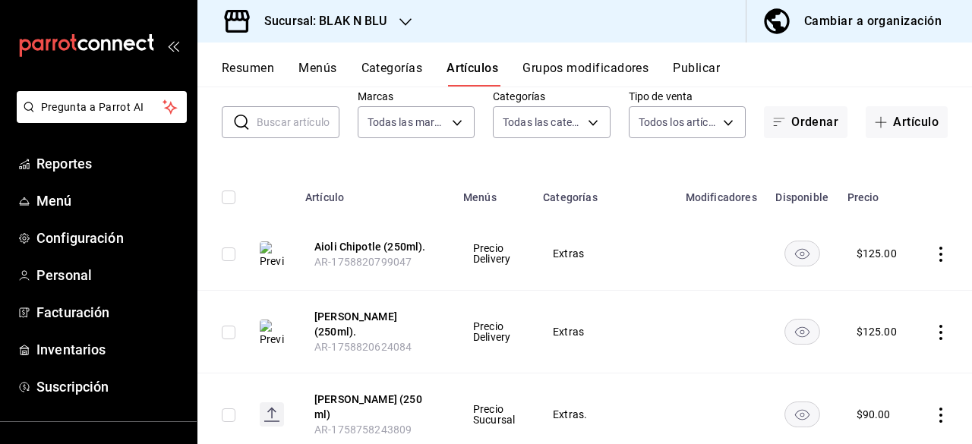
click at [933, 250] on icon "actions" at bounding box center [940, 254] width 15 height 15
click at [876, 281] on span "Editar" at bounding box center [882, 289] width 39 height 16
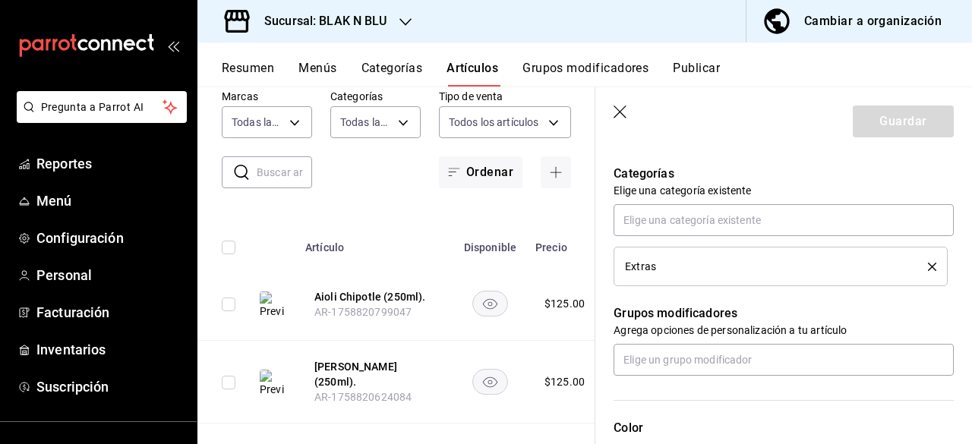
scroll to position [531, 0]
